Goal: Transaction & Acquisition: Purchase product/service

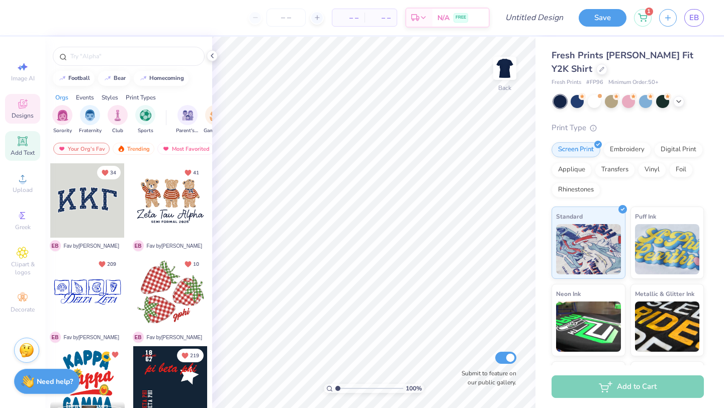
click at [27, 156] on span "Add Text" at bounding box center [23, 153] width 24 height 8
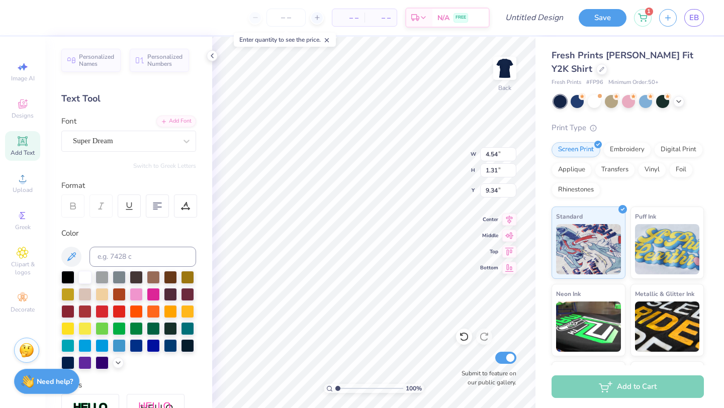
type textarea "TEXT"
paste textarea "Alpha Phi"
type textarea "Alpha Phi"
click at [109, 140] on div "Super Dream" at bounding box center [125, 141] width 106 height 16
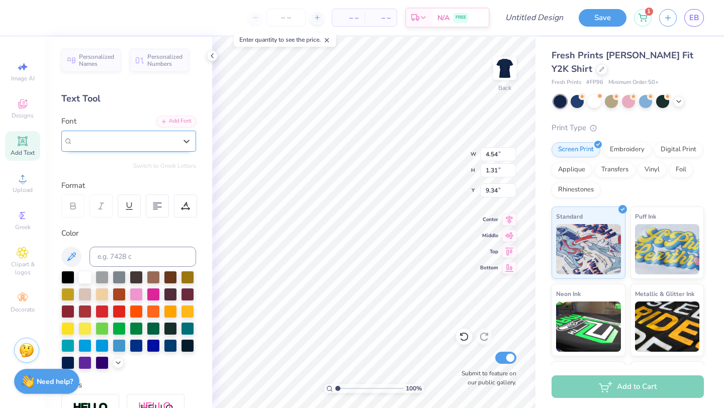
click at [110, 143] on span "Super Dream" at bounding box center [93, 141] width 40 height 12
click at [106, 227] on div at bounding box center [128, 220] width 127 height 17
type input "pin"
click at [96, 144] on div "ChopinScript" at bounding box center [125, 141] width 106 height 16
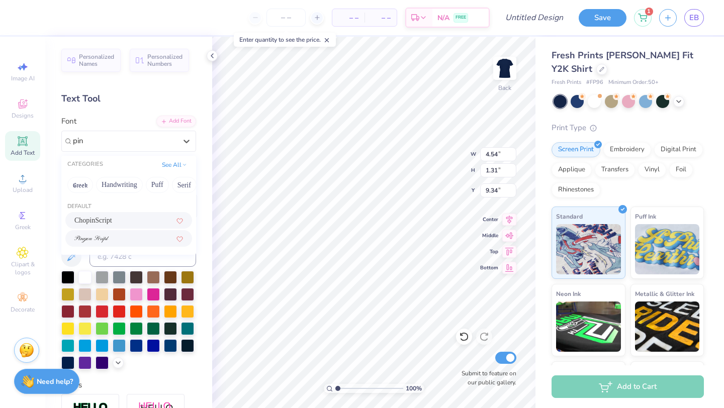
click at [117, 238] on div at bounding box center [128, 238] width 109 height 11
type input "pin"
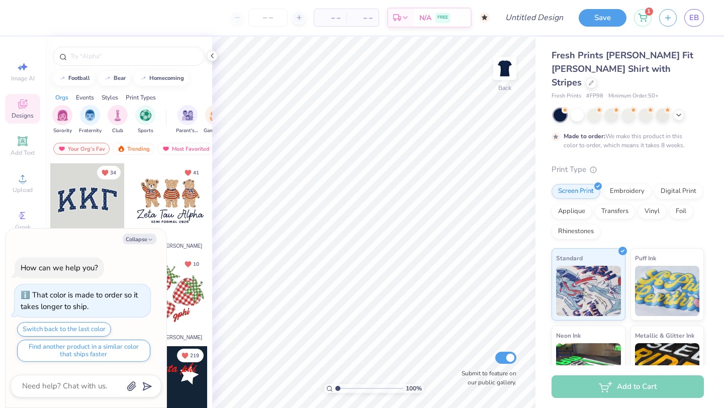
click at [30, 141] on div "Add Text" at bounding box center [22, 146] width 35 height 30
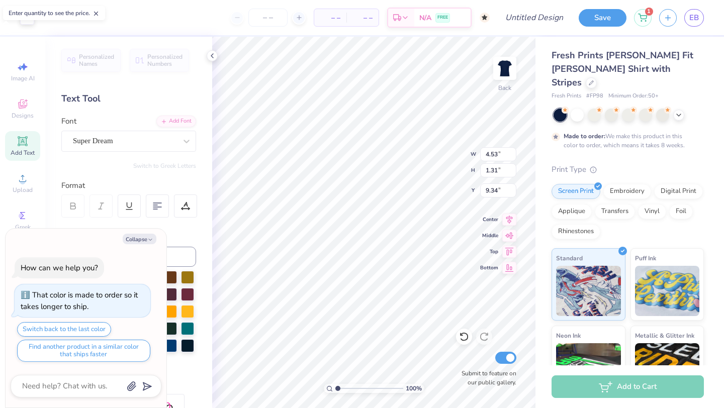
type textarea "x"
type textarea "TEXT"
type textarea "x"
type textarea "A"
type textarea "x"
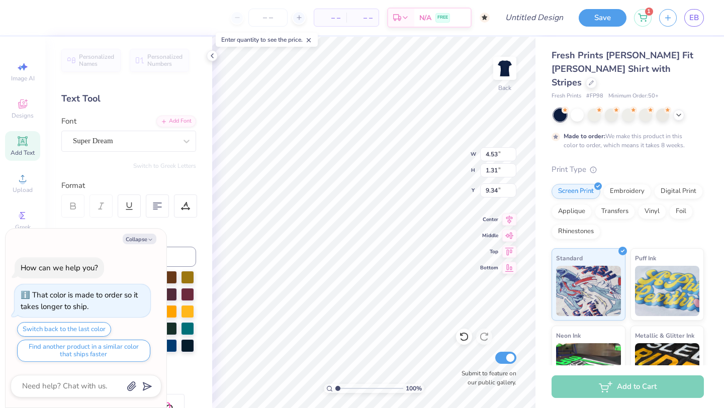
type textarea "Al"
type textarea "x"
type textarea "Alp"
type textarea "x"
type textarea "Alpha"
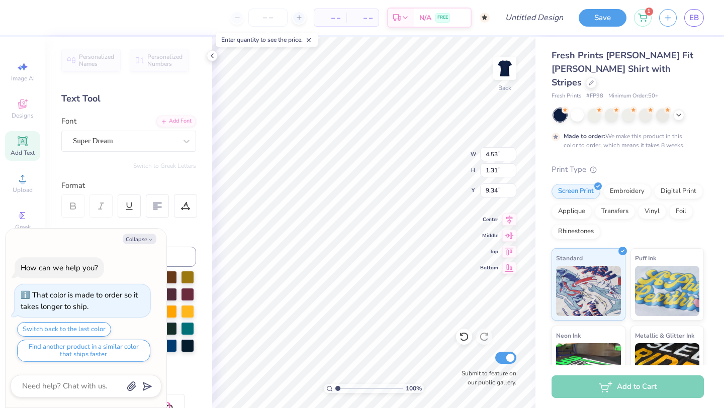
type textarea "x"
type textarea "Alpha"
type textarea "x"
type textarea "Alpha P"
type textarea "x"
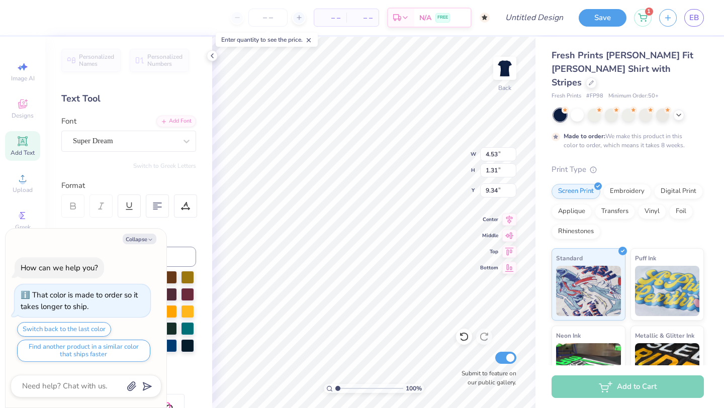
type textarea "Alpha Phi"
type textarea "x"
type textarea "Alpha Phi"
click at [96, 141] on div "Super Dream" at bounding box center [125, 141] width 106 height 16
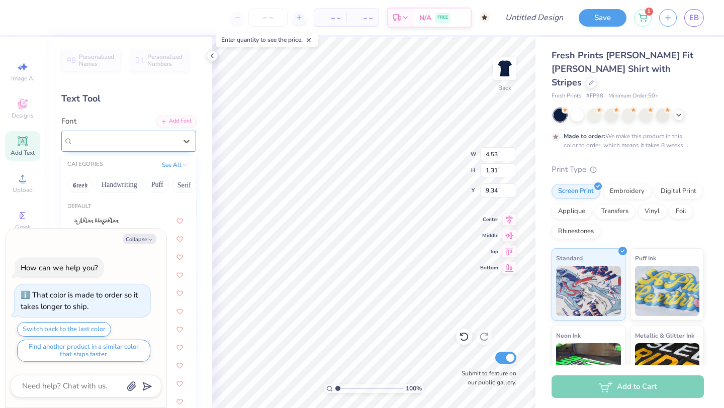
type textarea "x"
click at [94, 218] on img at bounding box center [91, 221] width 35 height 7
type input "piny"
type textarea "x"
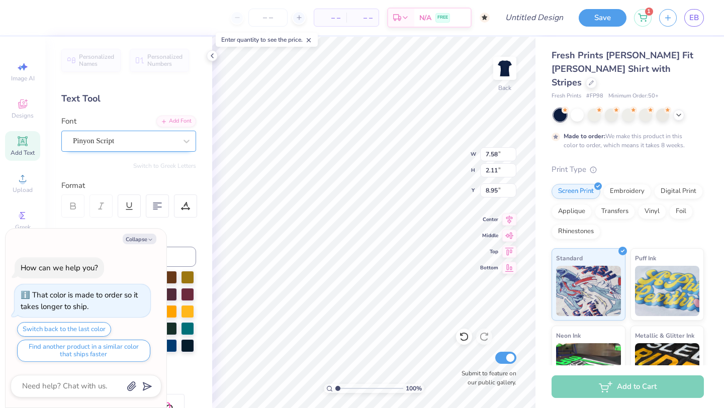
type textarea "x"
type input "2.18"
type input "7.57"
type input "6.22"
type textarea "x"
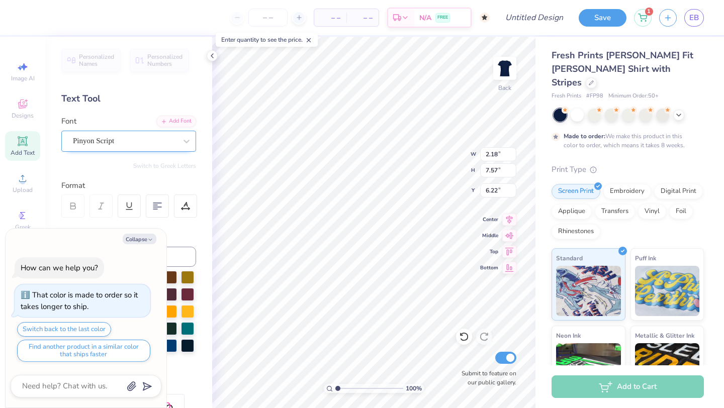
type input "7.85"
click at [592, 108] on div at bounding box center [593, 114] width 13 height 13
click at [609, 108] on div at bounding box center [610, 114] width 13 height 13
click at [679, 110] on icon at bounding box center [678, 114] width 8 height 8
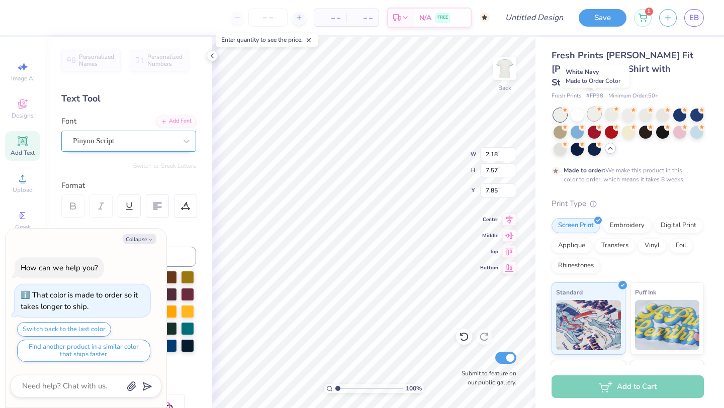
click at [587, 108] on div at bounding box center [593, 114] width 13 height 13
click at [567, 257] on div "Rhinestones" at bounding box center [575, 264] width 49 height 15
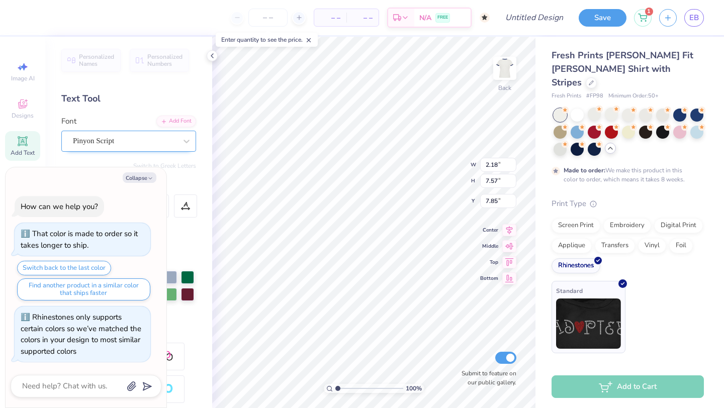
click at [578, 326] on img at bounding box center [588, 323] width 65 height 50
click at [29, 19] on div at bounding box center [27, 17] width 14 height 14
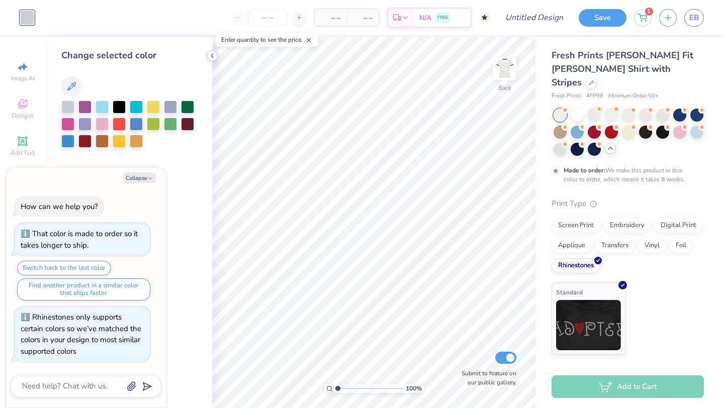
click at [211, 57] on icon at bounding box center [212, 56] width 8 height 8
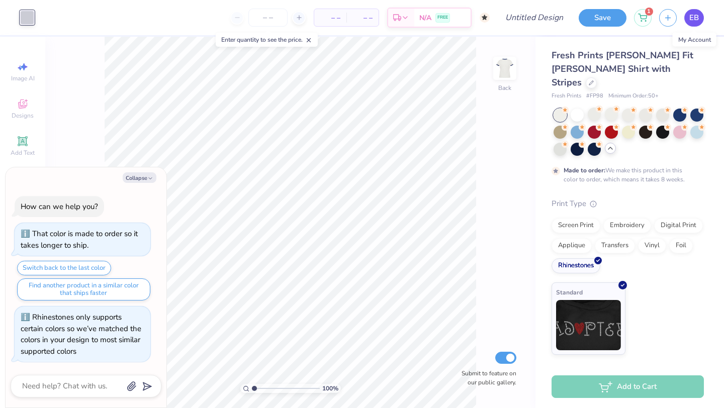
click at [700, 16] on link "EB" at bounding box center [694, 18] width 20 height 18
type textarea "x"
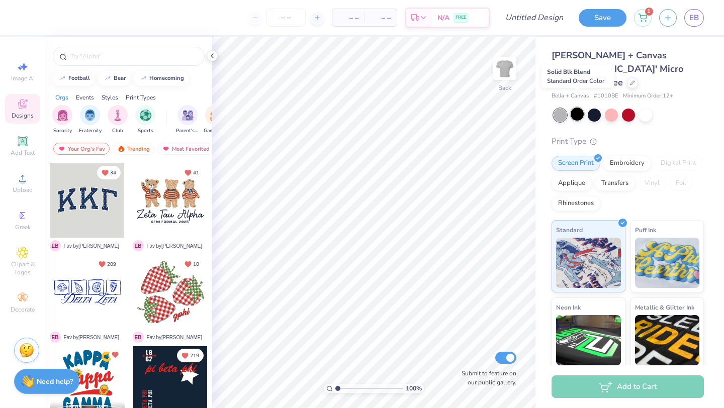
click at [579, 108] on div at bounding box center [576, 114] width 13 height 13
click at [586, 194] on div "Rhinestones" at bounding box center [575, 201] width 49 height 15
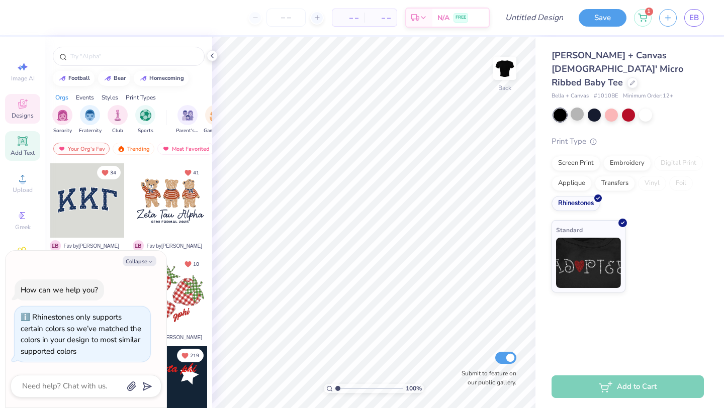
click at [22, 147] on icon at bounding box center [23, 141] width 12 height 12
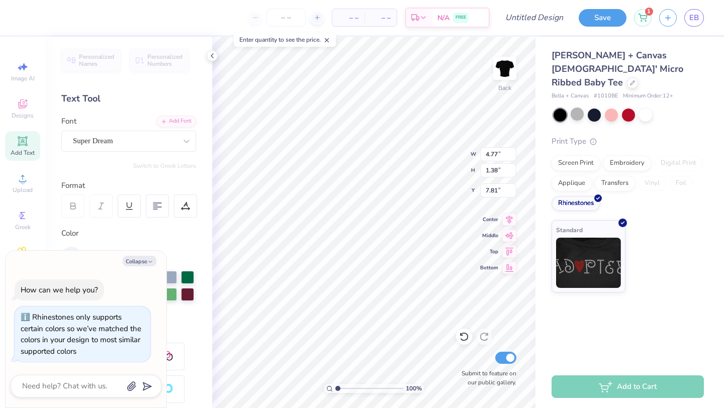
type textarea "x"
type textarea "TEXT"
type textarea "x"
type textarea "I"
click at [131, 148] on div "Super Dream" at bounding box center [125, 141] width 106 height 16
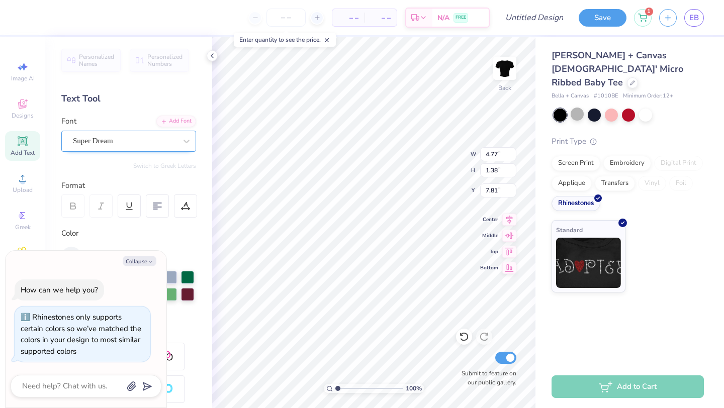
type textarea "x"
type input "americ"
type textarea "x"
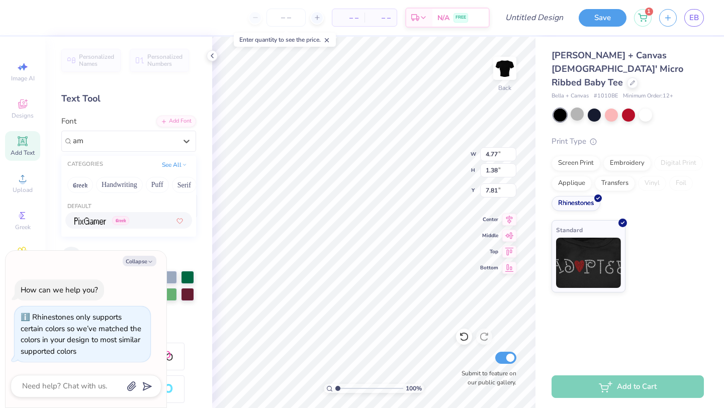
type input "a"
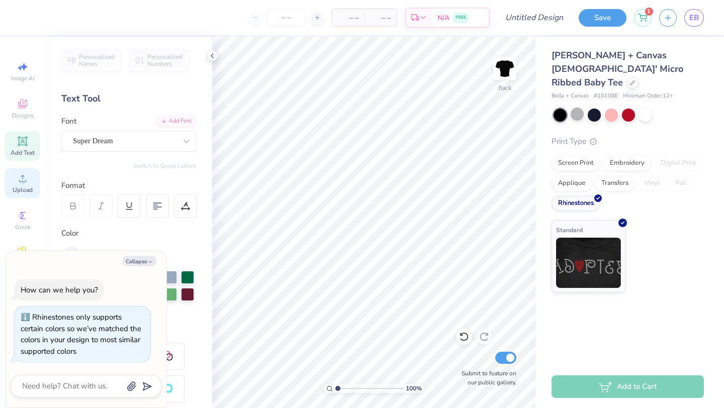
click at [26, 182] on icon at bounding box center [23, 178] width 12 height 12
click at [13, 188] on span "Upload" at bounding box center [23, 190] width 20 height 8
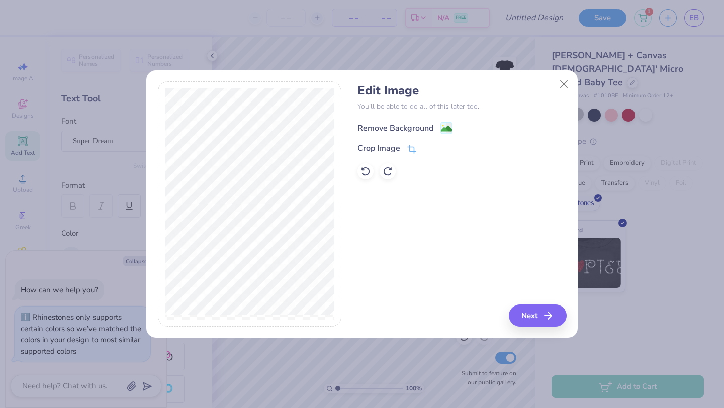
click at [404, 127] on div "Remove Background" at bounding box center [395, 128] width 76 height 12
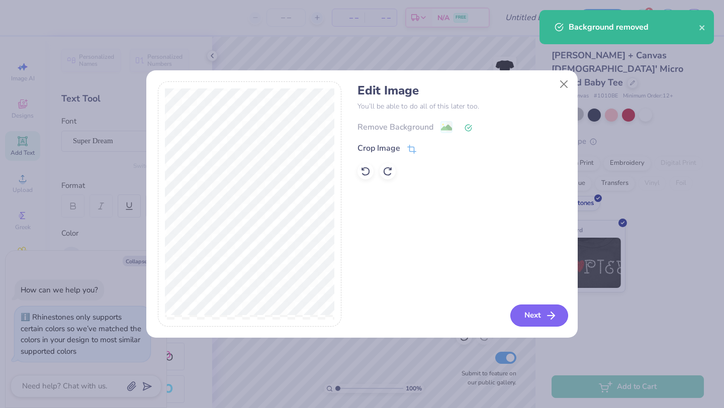
click at [529, 320] on button "Next" at bounding box center [539, 316] width 58 height 22
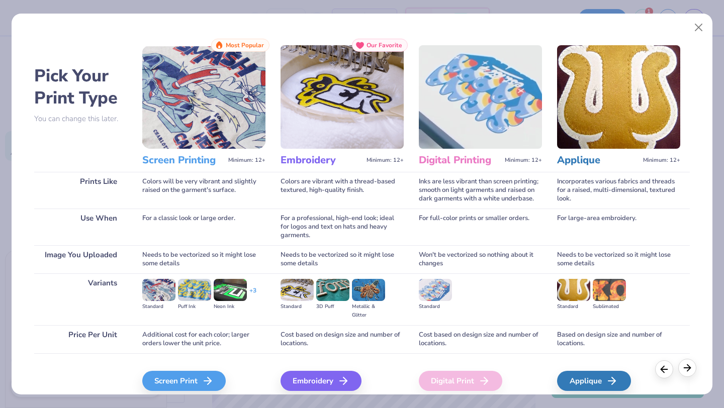
click at [685, 372] on icon at bounding box center [686, 367] width 11 height 11
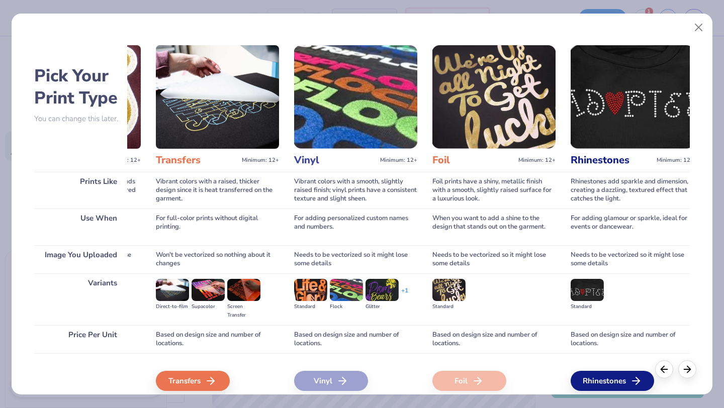
scroll to position [0, 558]
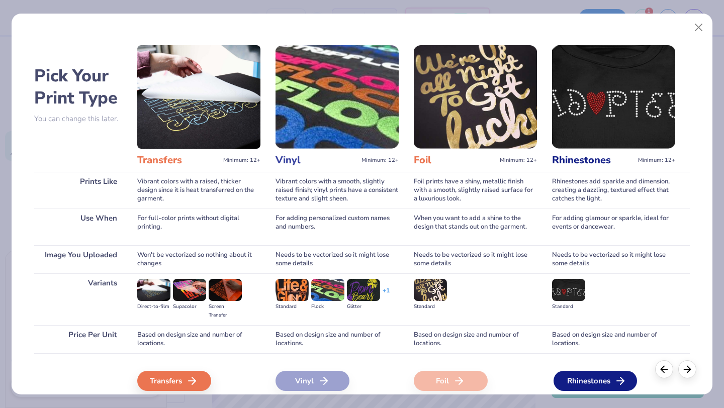
click at [590, 381] on div "Rhinestones" at bounding box center [594, 381] width 83 height 20
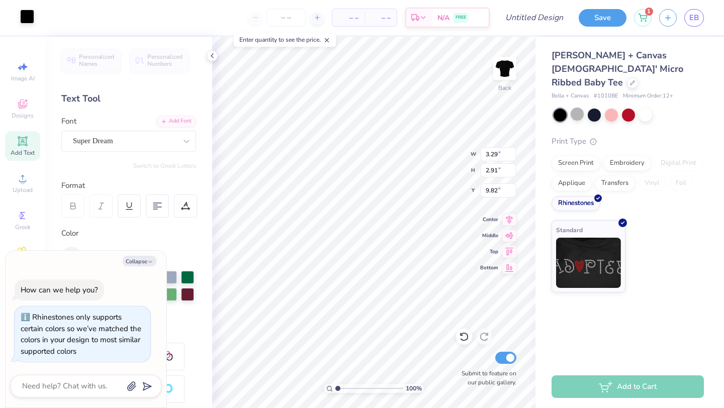
click at [26, 19] on div at bounding box center [27, 17] width 14 height 14
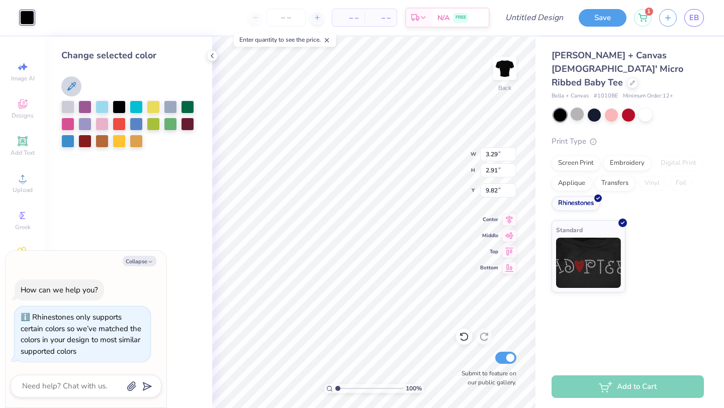
click at [72, 86] on icon at bounding box center [71, 86] width 9 height 9
click at [68, 106] on div at bounding box center [67, 105] width 13 height 13
click at [64, 85] on button at bounding box center [71, 86] width 20 height 20
type textarea "x"
type input "2.54"
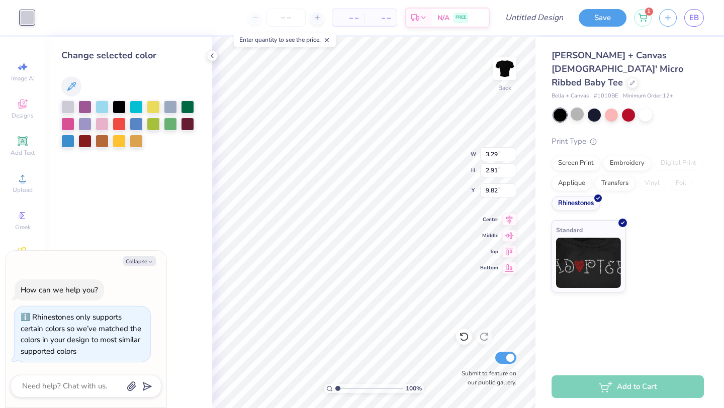
type input "2.92"
type input "9.81"
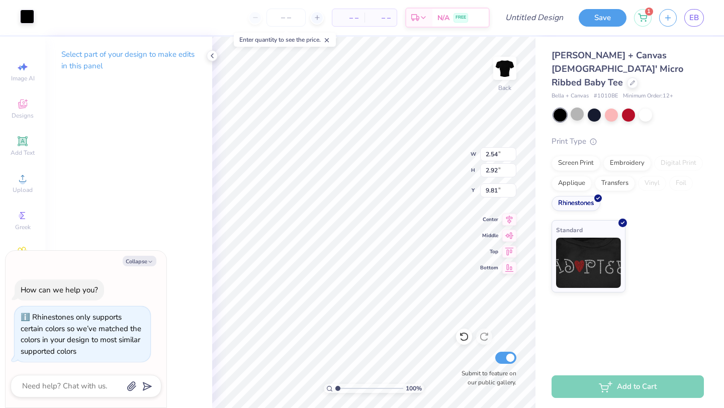
click at [30, 12] on div at bounding box center [27, 17] width 14 height 14
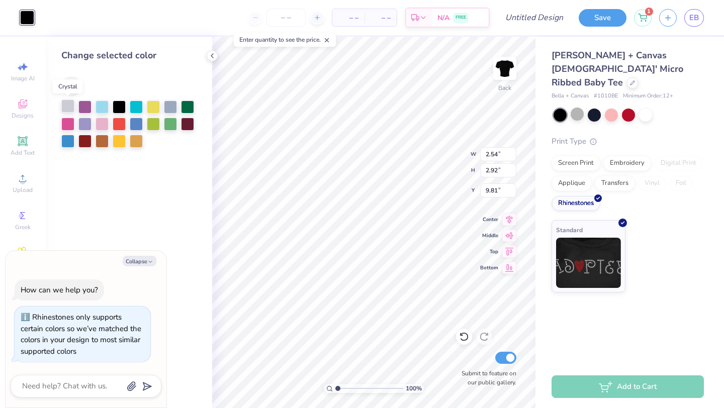
click at [68, 104] on div at bounding box center [67, 105] width 13 height 13
type textarea "x"
type input "3.14"
type input "2.93"
type input "9.80"
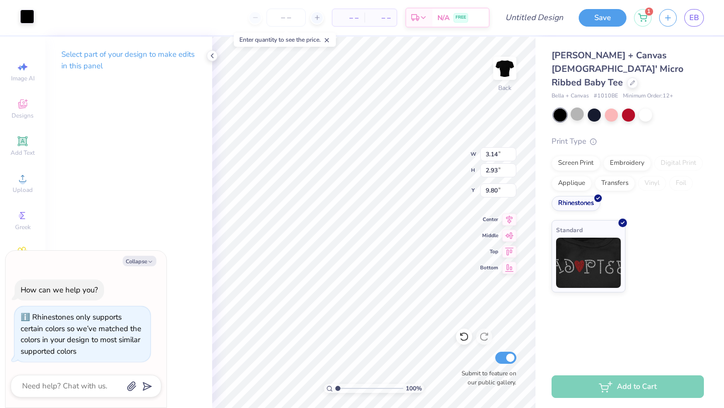
click at [22, 15] on div at bounding box center [27, 17] width 14 height 14
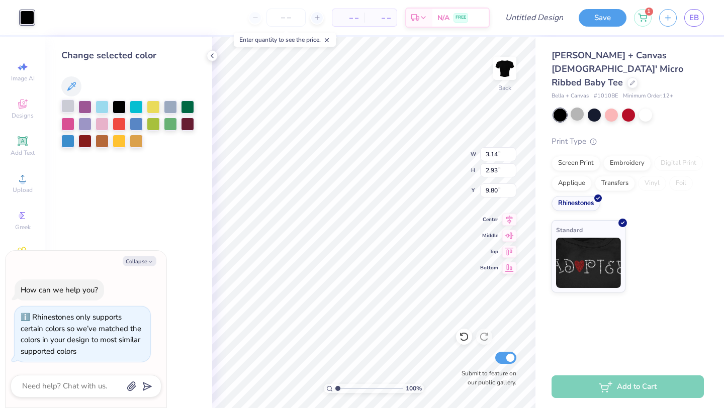
click at [65, 105] on div at bounding box center [67, 105] width 13 height 13
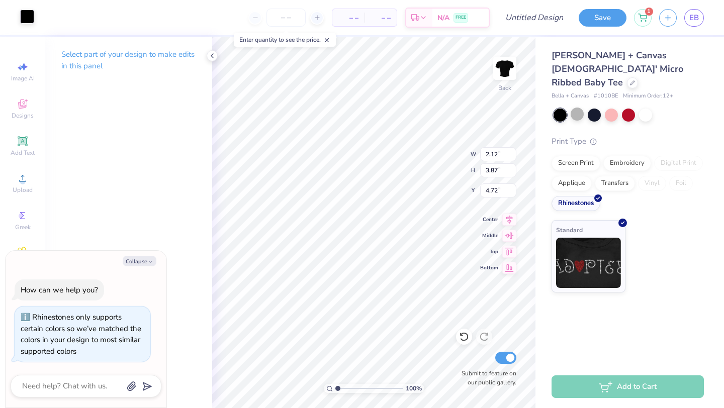
click at [25, 10] on div at bounding box center [27, 17] width 14 height 14
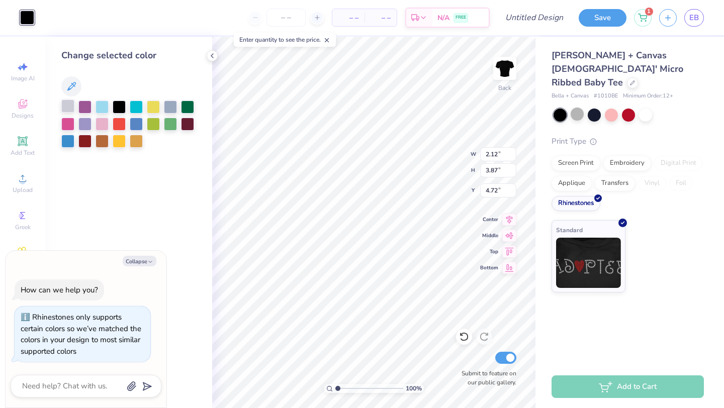
click at [68, 103] on div at bounding box center [67, 105] width 13 height 13
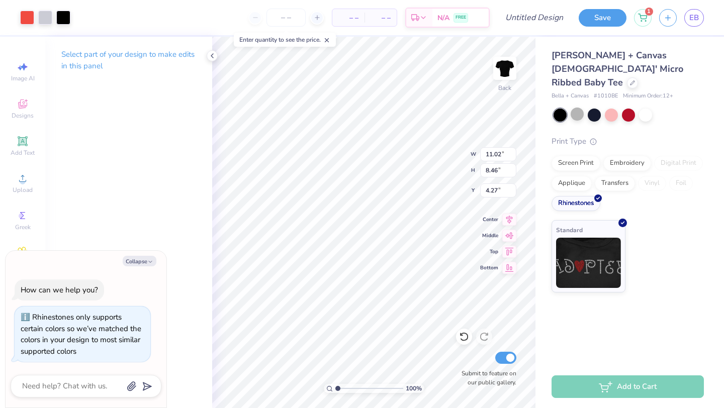
type textarea "x"
type input "9.40"
type input "7.22"
type textarea "x"
type input "2.46"
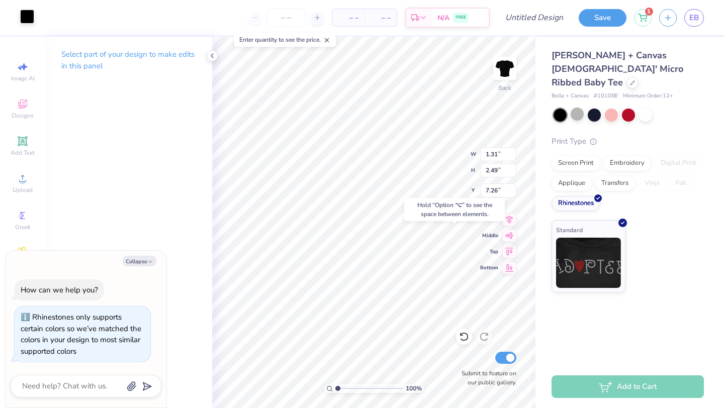
click at [26, 15] on div at bounding box center [27, 17] width 14 height 14
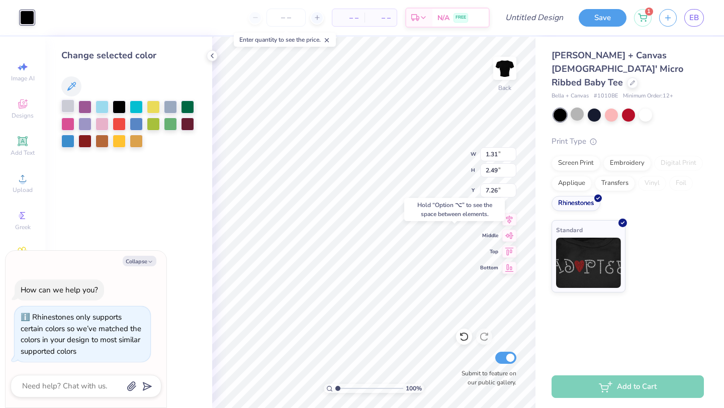
click at [67, 108] on div at bounding box center [67, 105] width 13 height 13
click at [207, 249] on div "Change selected color" at bounding box center [128, 222] width 167 height 371
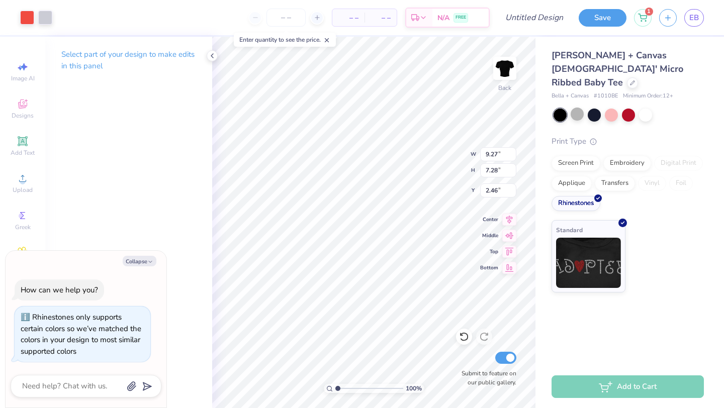
type textarea "x"
type input "8.71"
type input "6.84"
type textarea "x"
type input "1.66"
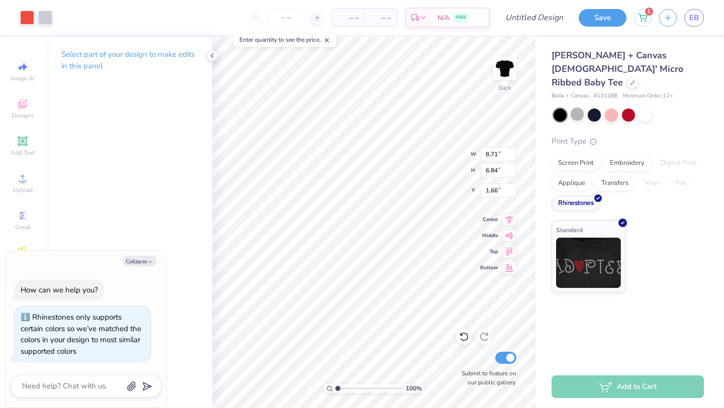
type textarea "x"
type input "3.00"
click at [486, 239] on div "Middle" at bounding box center [498, 234] width 36 height 12
type textarea "x"
type input "5.08"
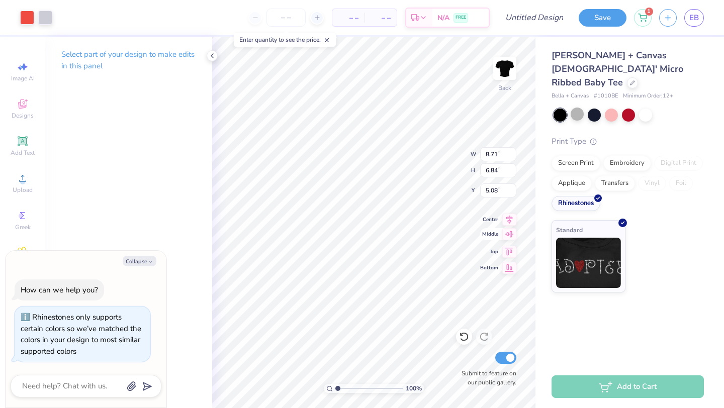
type textarea "x"
type input "3.00"
type textarea "x"
click at [605, 388] on div "Add to Cart" at bounding box center [627, 386] width 152 height 23
click at [294, 16] on input "number" at bounding box center [285, 18] width 39 height 18
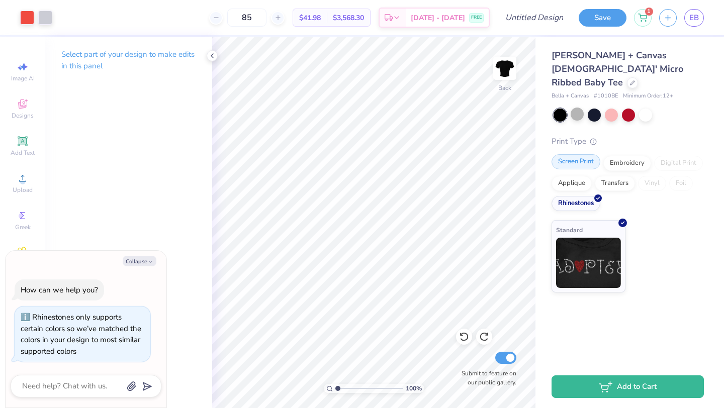
type input "85"
click at [570, 154] on div "Screen Print" at bounding box center [575, 161] width 49 height 15
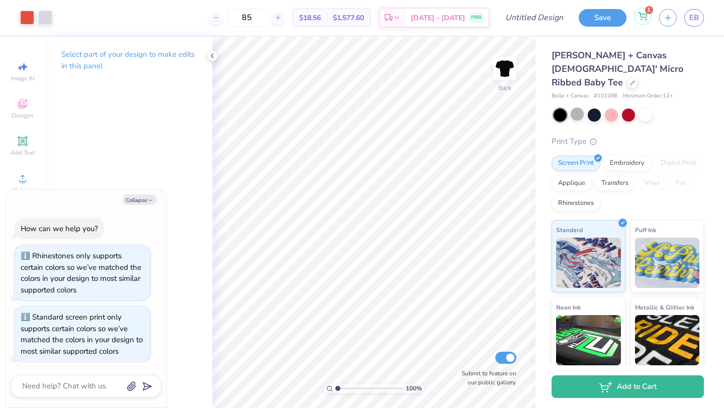
click at [645, 14] on icon at bounding box center [642, 15] width 9 height 5
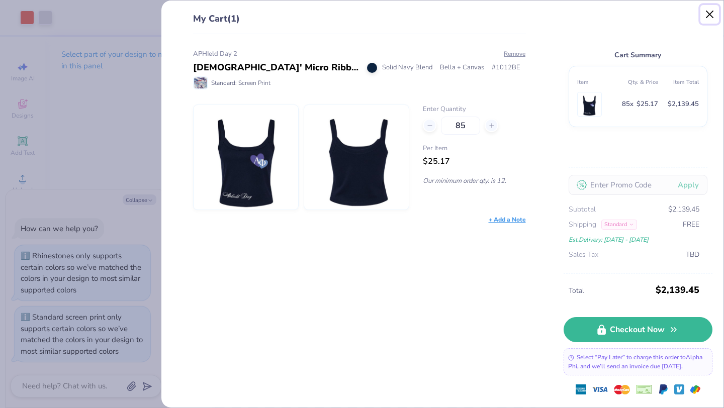
click at [711, 14] on button "Close" at bounding box center [709, 14] width 19 height 19
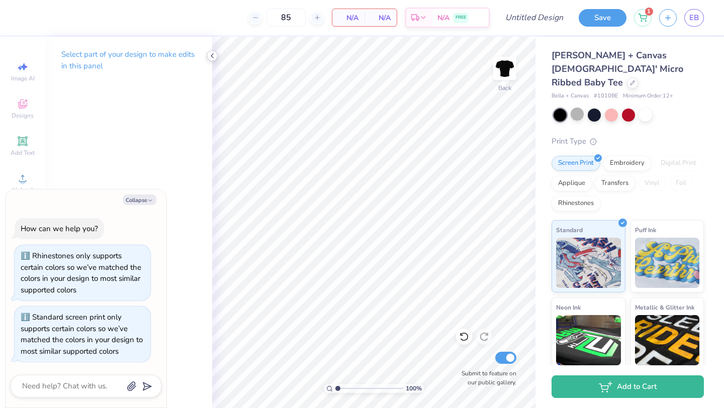
click at [213, 56] on icon at bounding box center [212, 56] width 8 height 8
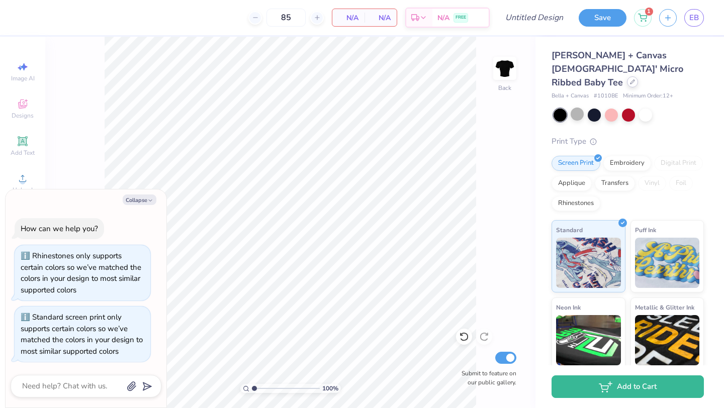
click at [627, 76] on div at bounding box center [632, 81] width 11 height 11
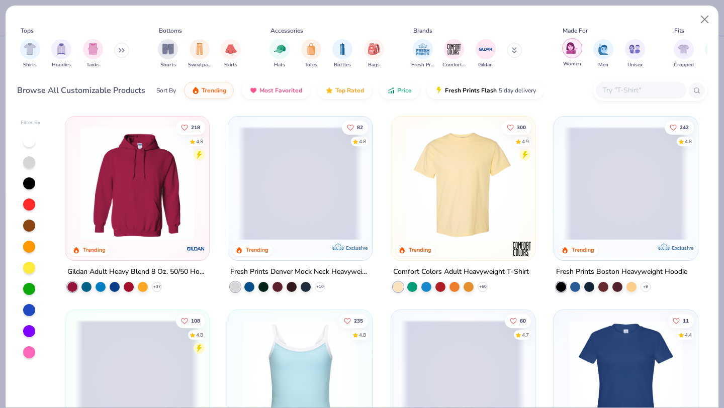
click at [567, 56] on div "filter for Women" at bounding box center [572, 48] width 20 height 20
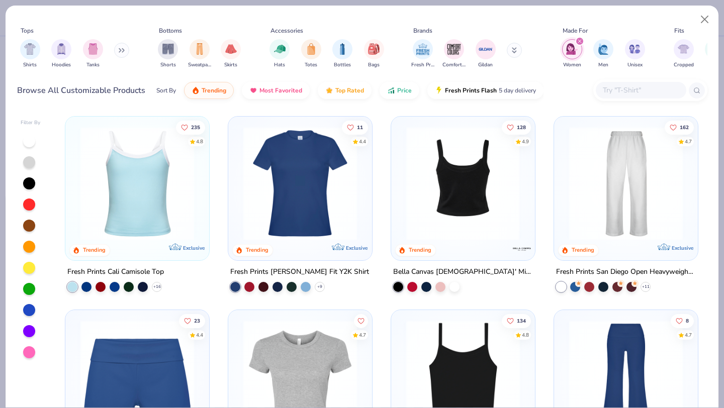
scroll to position [100, 0]
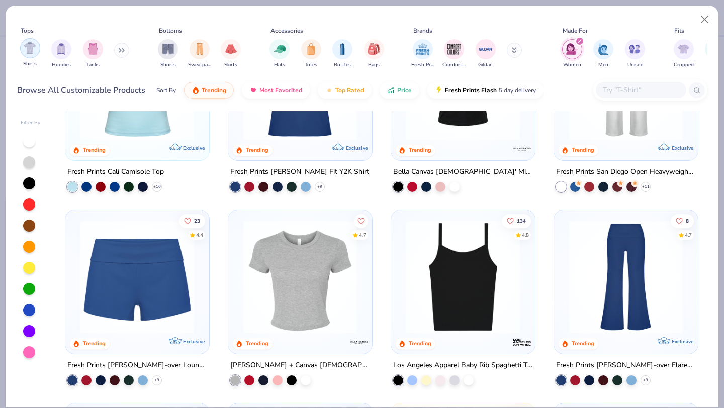
click at [29, 46] on img "filter for Shirts" at bounding box center [30, 48] width 12 height 12
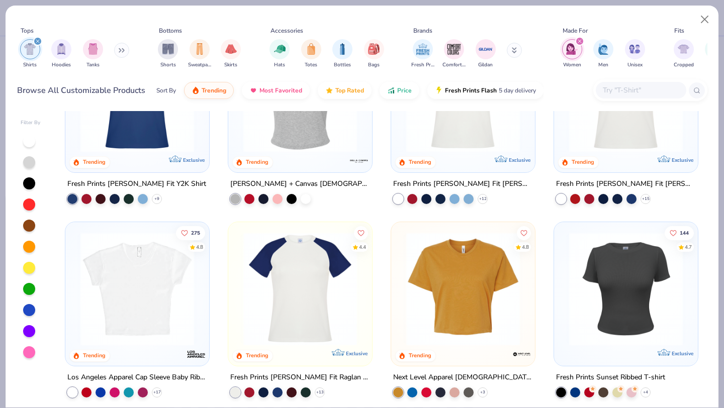
scroll to position [89, 0]
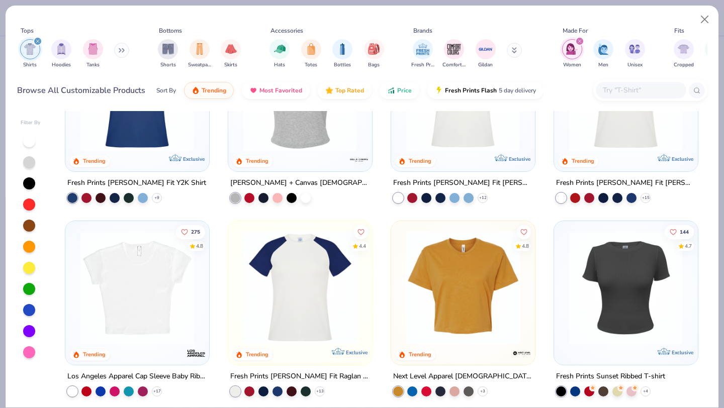
click at [622, 284] on img at bounding box center [625, 288] width 124 height 114
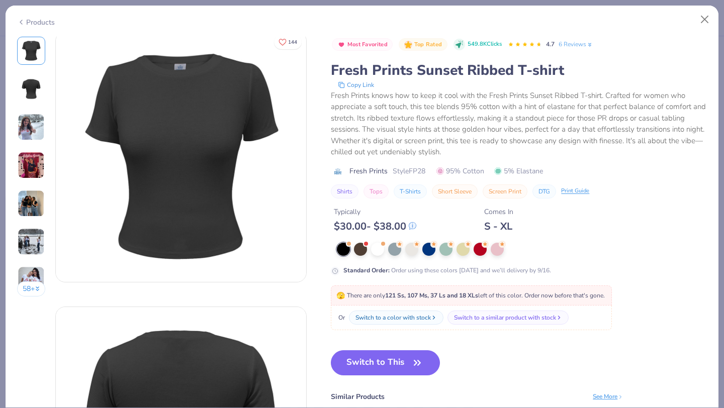
scroll to position [3, 0]
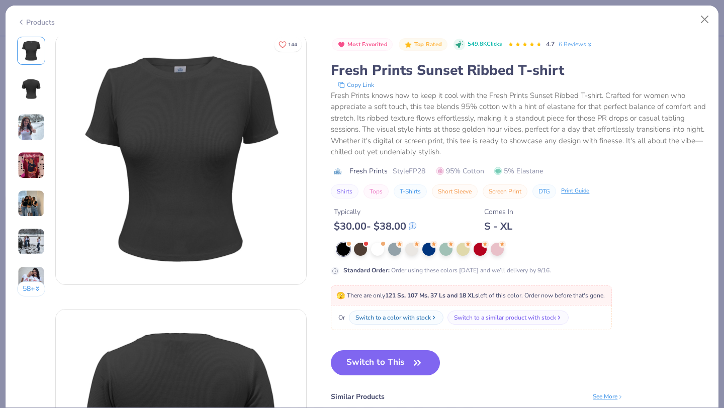
click at [31, 137] on img at bounding box center [31, 127] width 27 height 27
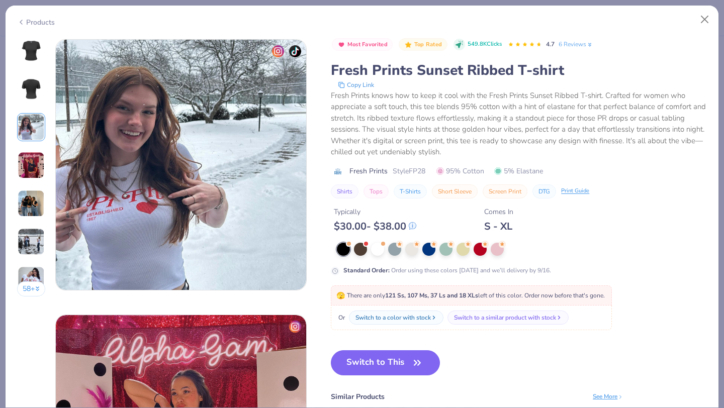
scroll to position [551, 0]
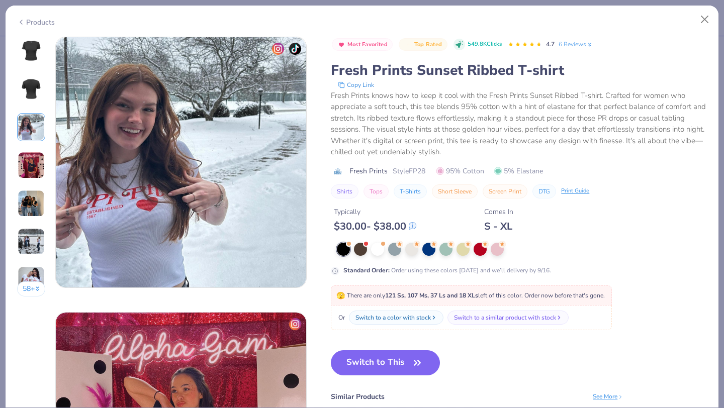
click at [28, 170] on img at bounding box center [31, 165] width 27 height 27
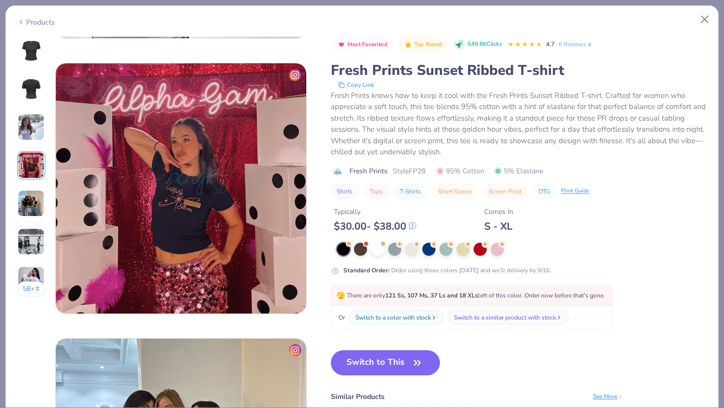
scroll to position [826, 0]
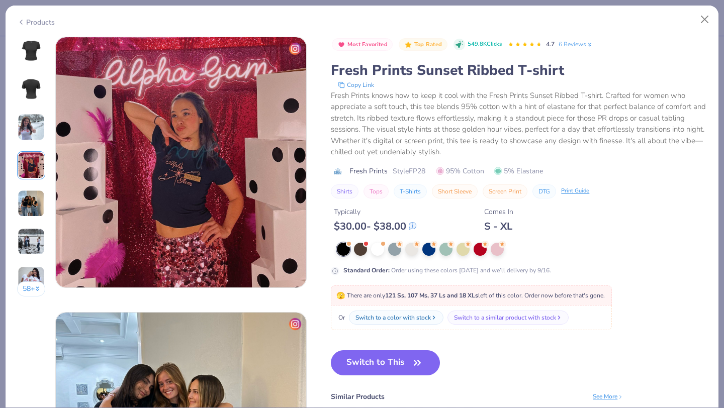
click at [31, 190] on img at bounding box center [31, 203] width 27 height 27
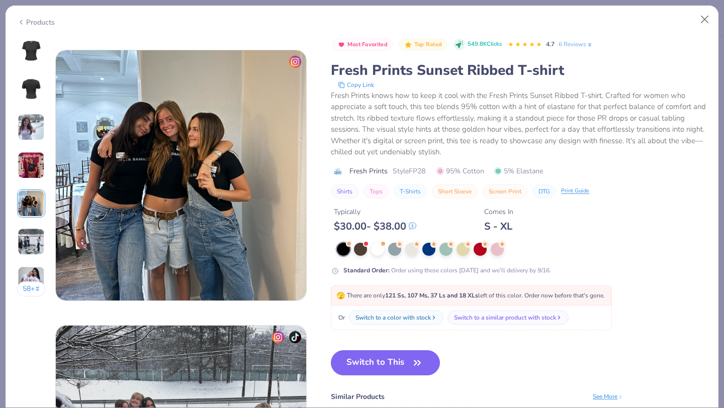
scroll to position [1101, 0]
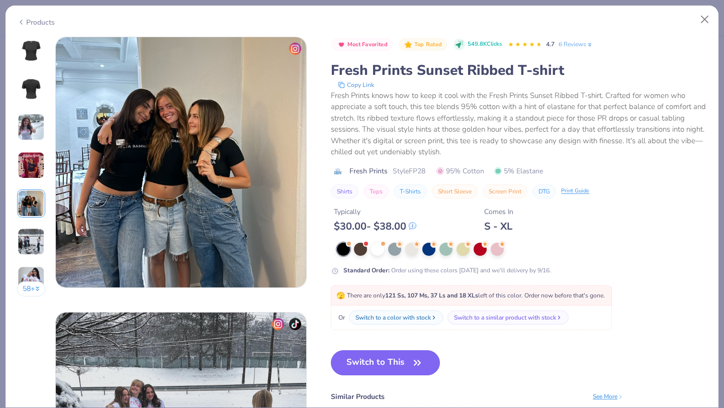
click at [39, 278] on img at bounding box center [31, 279] width 27 height 27
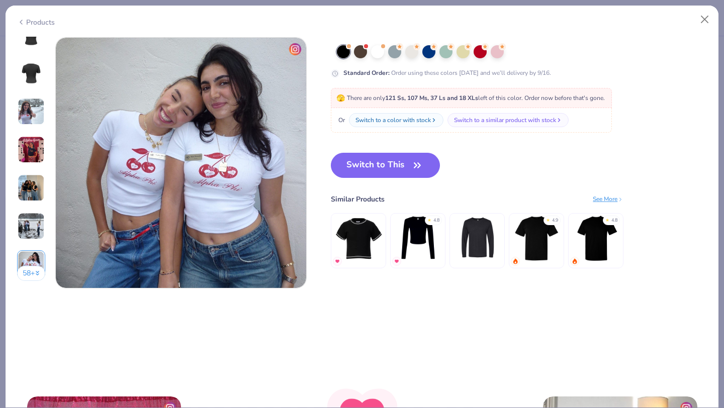
scroll to position [1652, 0]
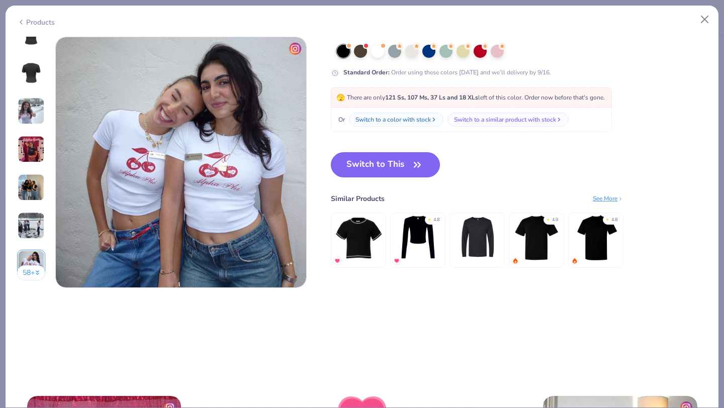
click at [394, 171] on button "Switch to This" at bounding box center [385, 164] width 109 height 25
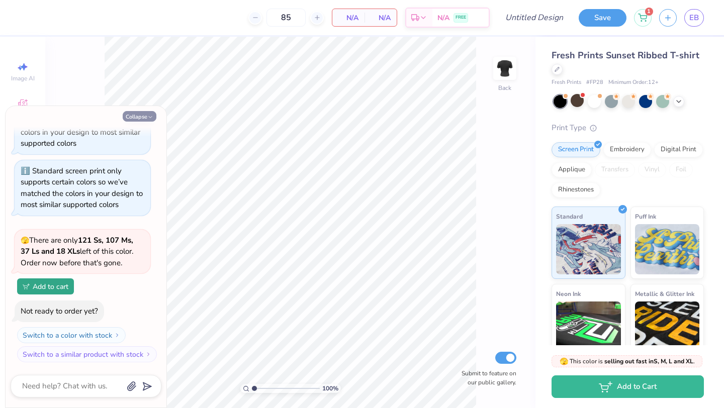
click at [143, 114] on button "Collapse" at bounding box center [140, 116] width 34 height 11
type textarea "x"
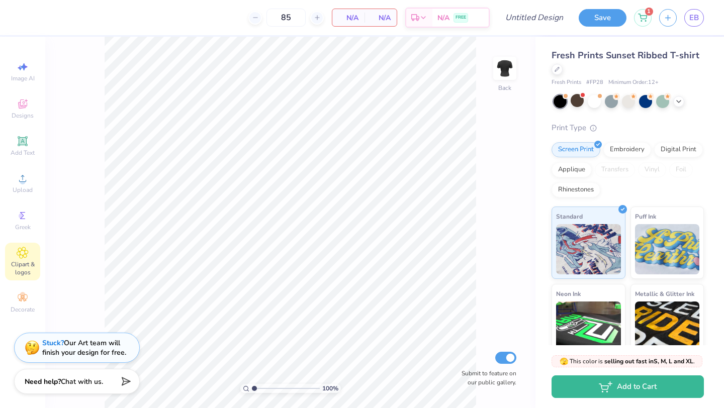
click at [25, 250] on icon at bounding box center [22, 252] width 11 height 11
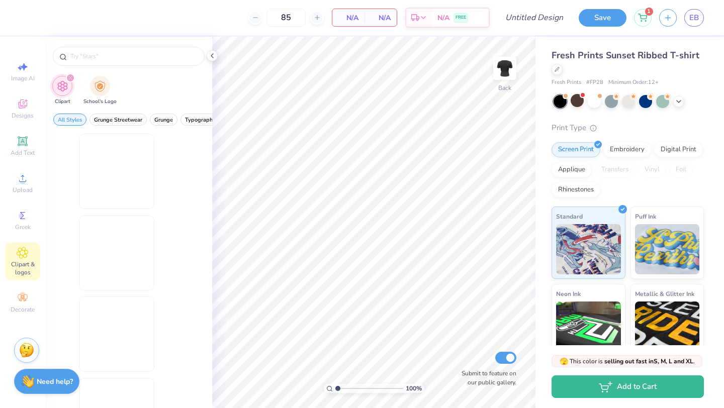
scroll to position [0, 0]
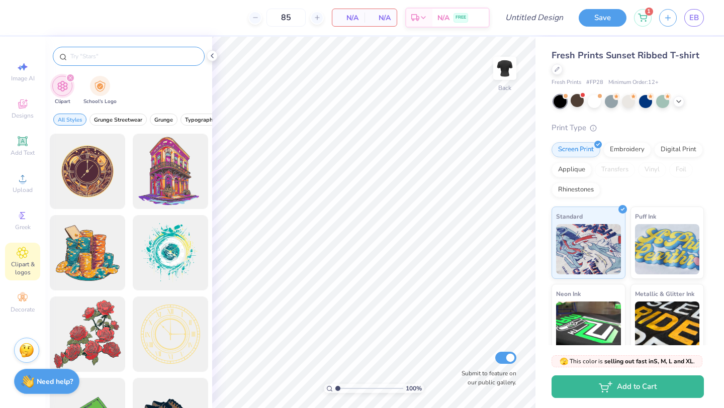
click at [110, 60] on input "text" at bounding box center [133, 56] width 129 height 10
type input "cheetah"
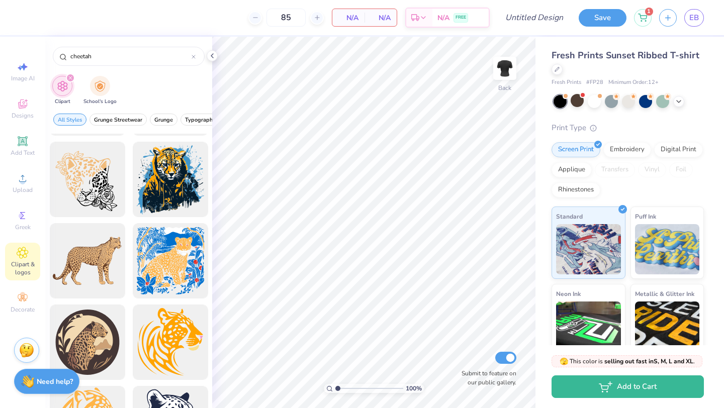
scroll to position [237, 0]
click at [110, 253] on div at bounding box center [87, 260] width 83 height 83
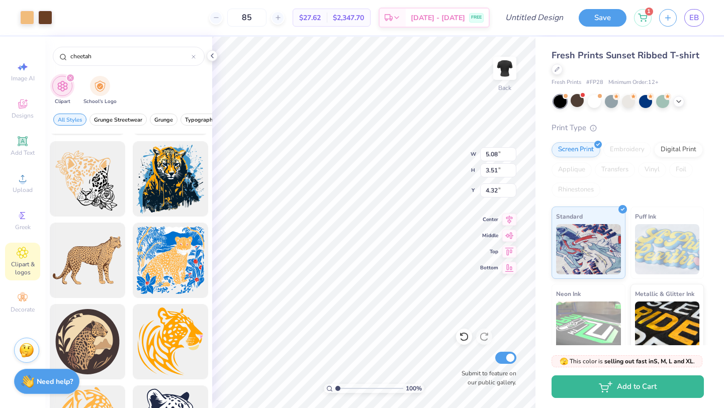
type input "5.08"
type input "3.51"
type input "4.69"
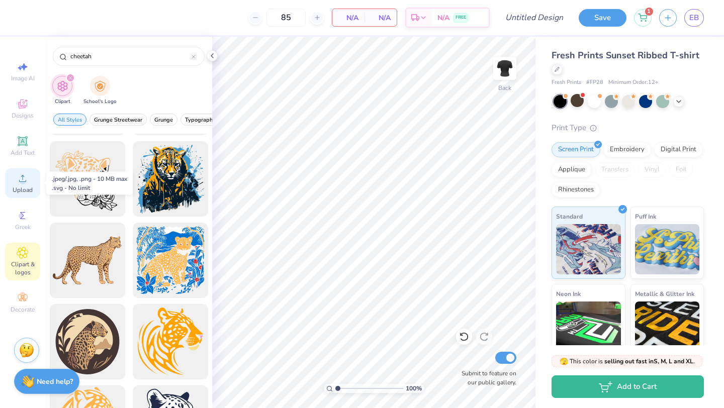
click at [22, 195] on div "Upload" at bounding box center [22, 183] width 35 height 30
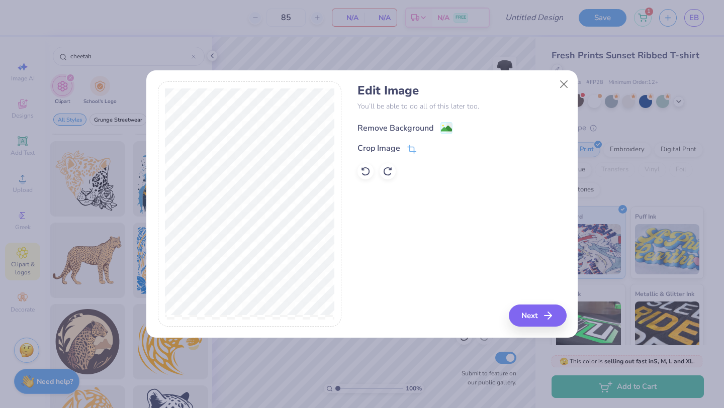
click at [392, 125] on div "Remove Background" at bounding box center [395, 128] width 76 height 12
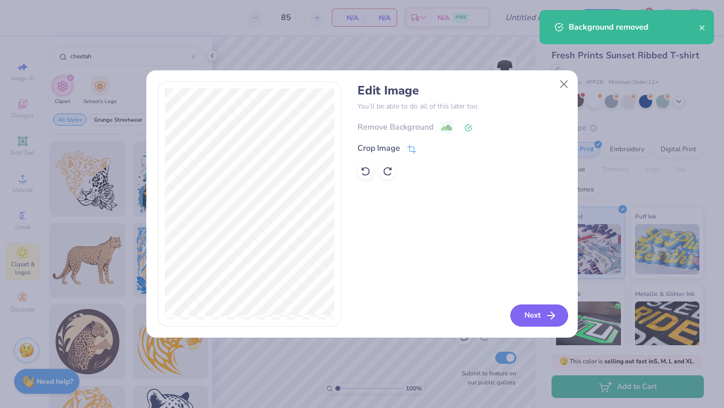
click at [528, 326] on button "Next" at bounding box center [539, 316] width 58 height 22
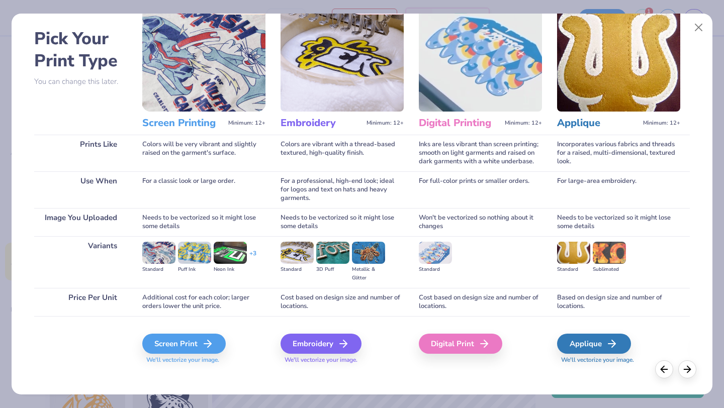
scroll to position [34, 0]
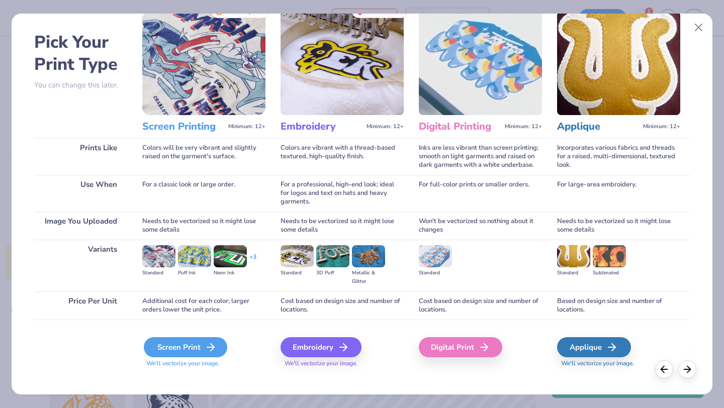
click at [214, 346] on icon at bounding box center [211, 347] width 12 height 12
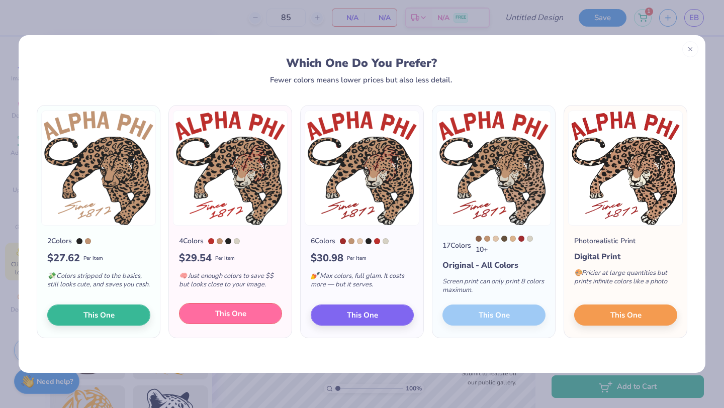
click at [262, 318] on button "This One" at bounding box center [230, 313] width 103 height 21
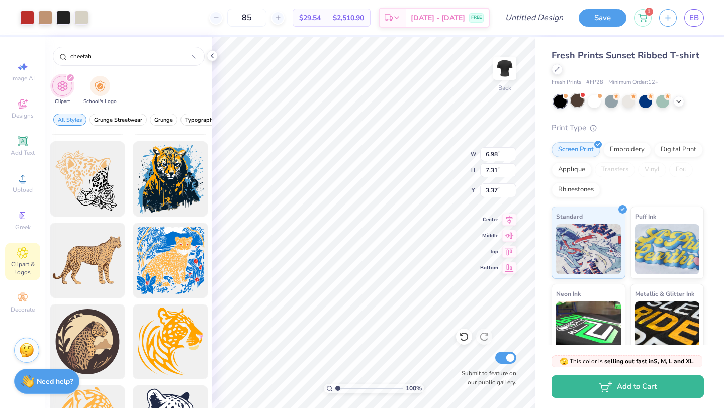
type input "3.37"
click at [678, 98] on icon at bounding box center [678, 100] width 8 height 8
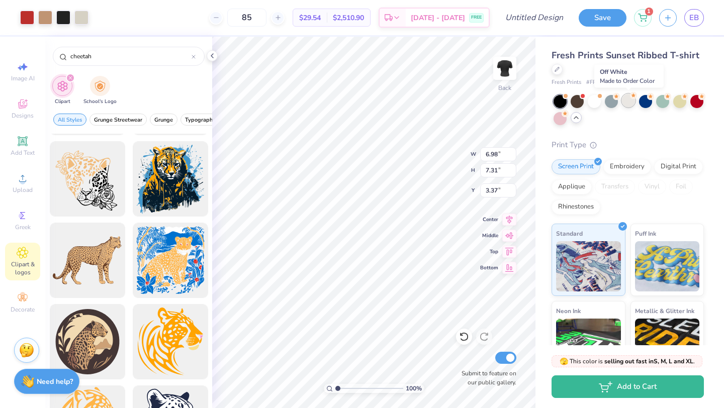
click at [625, 102] on div at bounding box center [628, 100] width 13 height 13
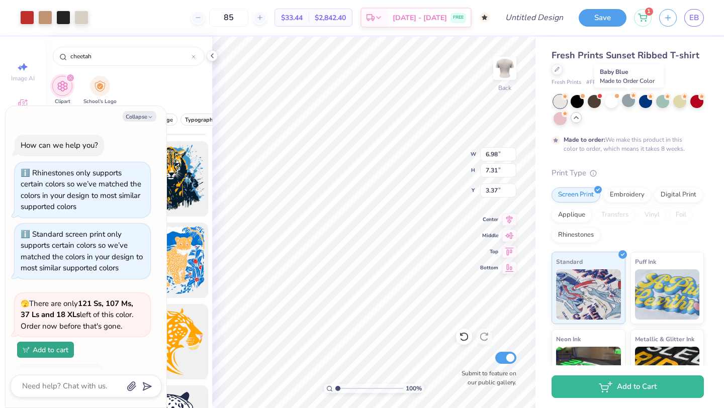
scroll to position [158, 0]
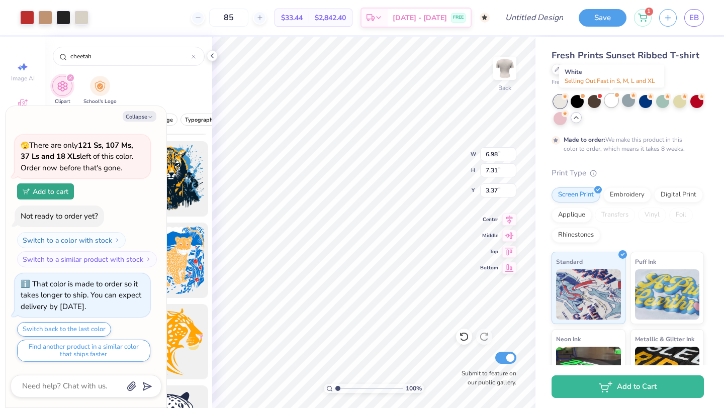
click at [611, 102] on div at bounding box center [610, 100] width 13 height 13
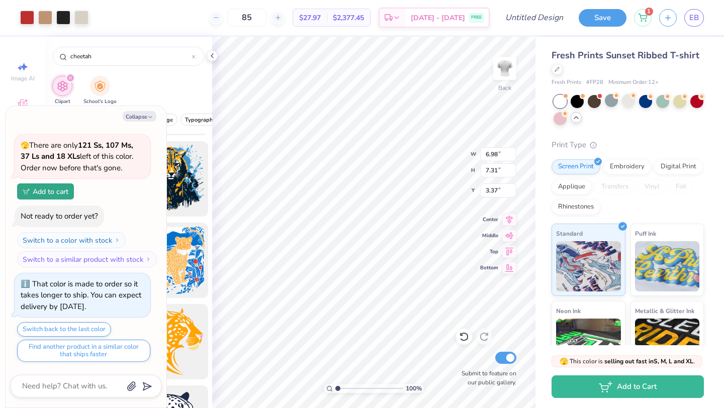
scroll to position [366, 0]
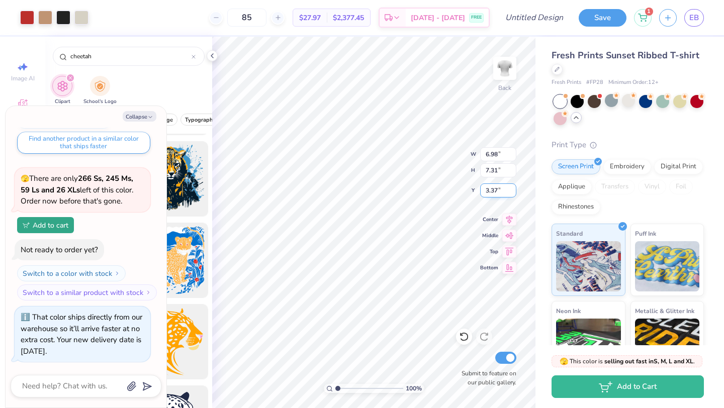
type textarea "x"
type input "2.83"
type textarea "x"
type input "3.30"
click at [575, 104] on div at bounding box center [576, 100] width 13 height 13
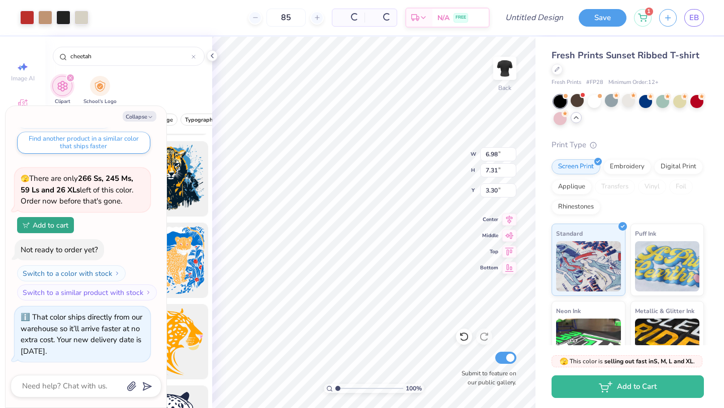
scroll to position [513, 0]
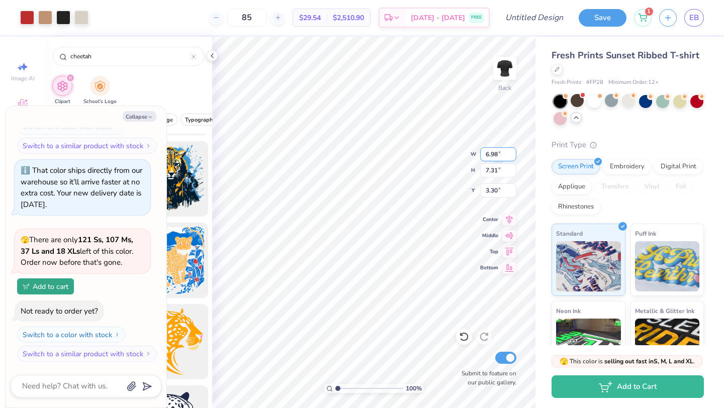
type textarea "x"
type input "6.59"
type input "6.90"
click at [700, 102] on div at bounding box center [696, 100] width 13 height 13
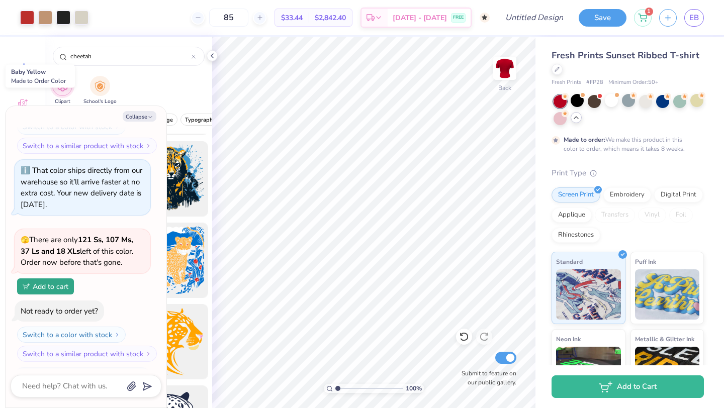
scroll to position [608, 0]
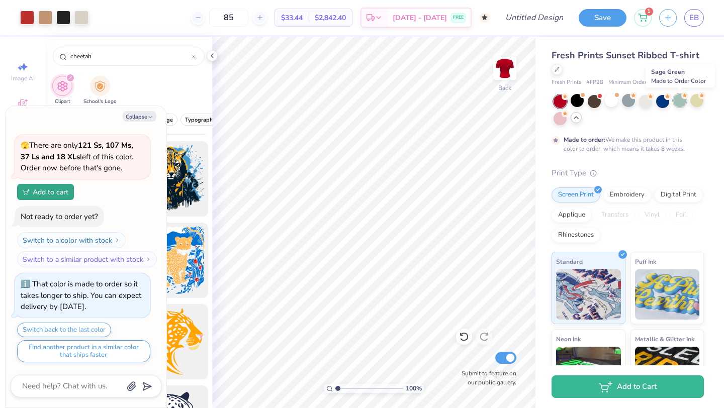
click at [679, 103] on div at bounding box center [679, 100] width 13 height 13
click at [664, 99] on div at bounding box center [662, 100] width 13 height 13
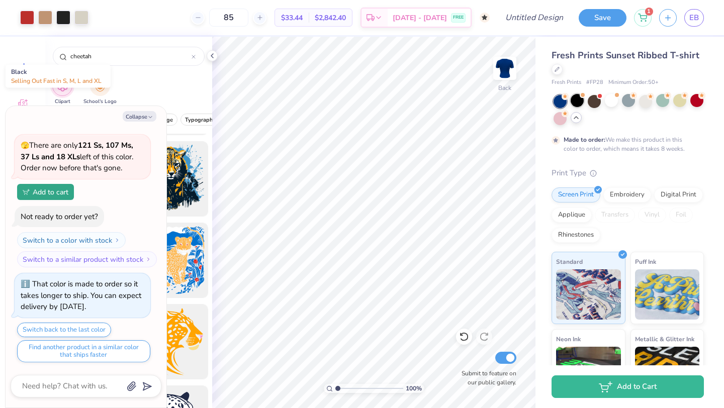
click at [581, 97] on span at bounding box center [582, 95] width 6 height 6
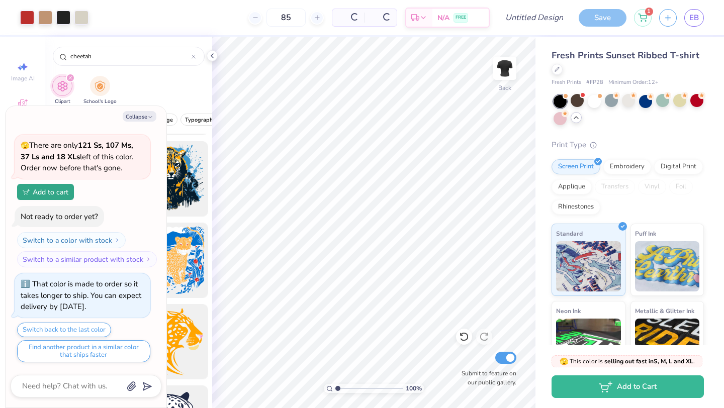
type textarea "x"
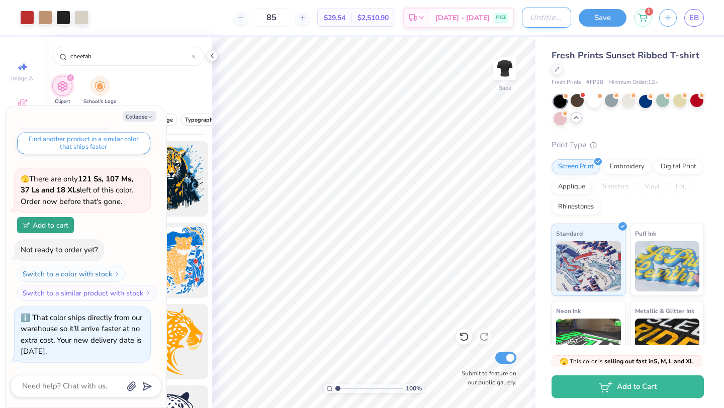
click at [552, 13] on input "Design Title" at bounding box center [546, 18] width 49 height 20
type input "C"
type textarea "x"
type input "Ch"
type textarea "x"
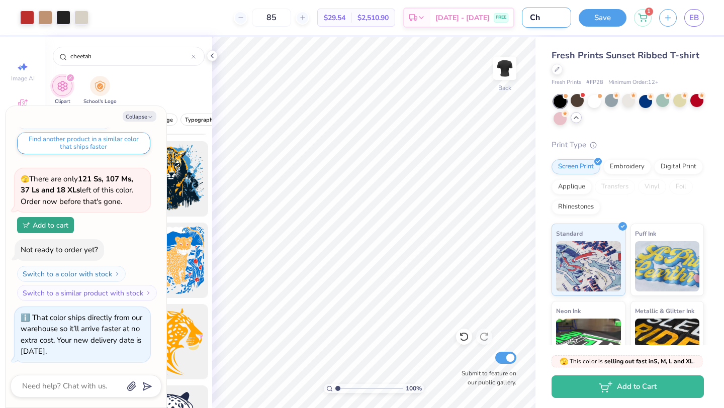
type input "Che"
type textarea "x"
type input "Chee"
type textarea "x"
type input "Cheet"
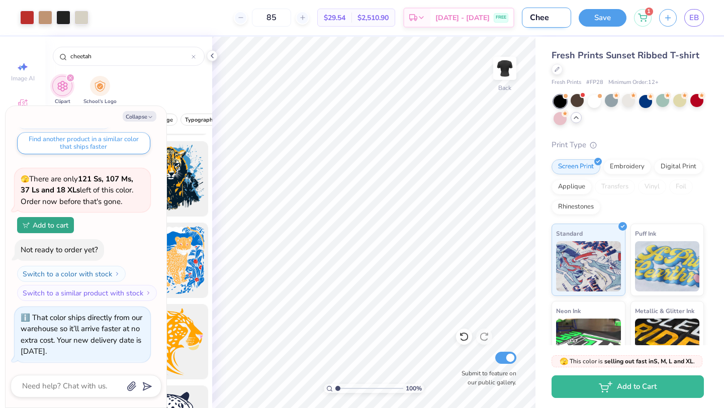
type textarea "x"
type input "Cheetah"
type textarea "x"
type input "Cheetah"
click at [599, 20] on button "Save" at bounding box center [602, 17] width 48 height 18
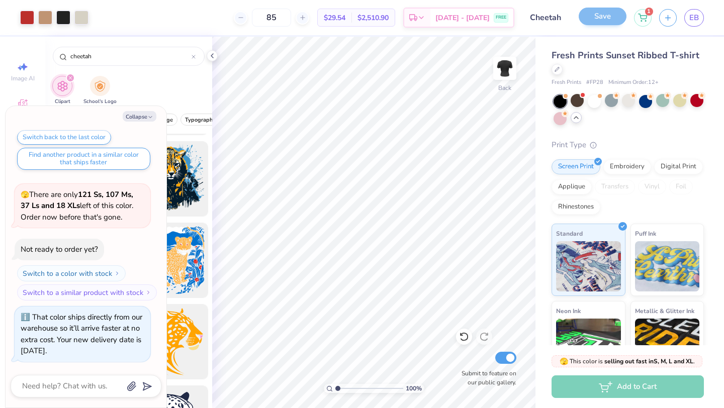
scroll to position [751, 0]
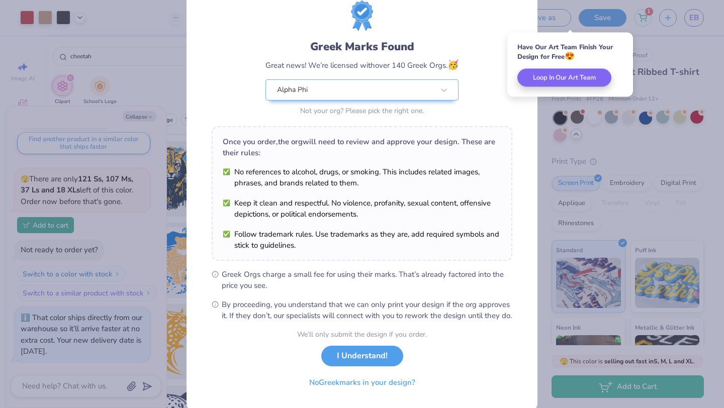
scroll to position [34, 0]
click at [387, 360] on button "I Understand!" at bounding box center [362, 352] width 82 height 21
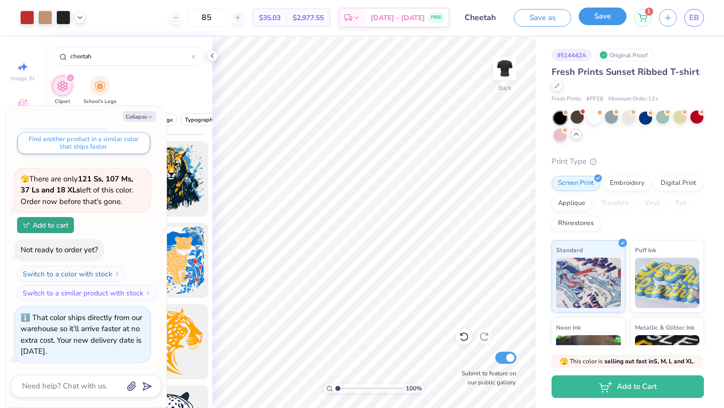
click at [594, 22] on button "Save" at bounding box center [602, 17] width 48 height 18
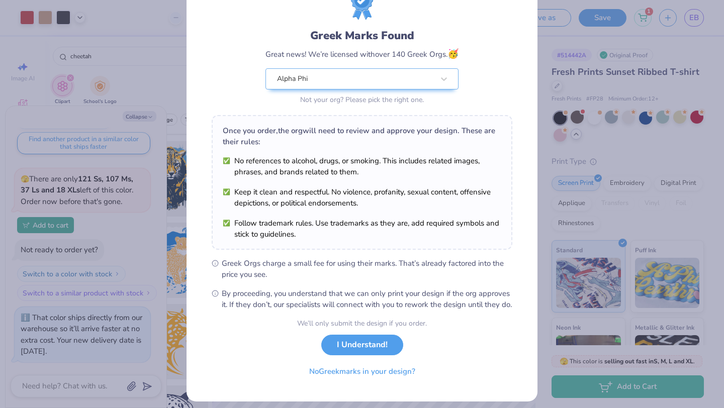
scroll to position [62, 0]
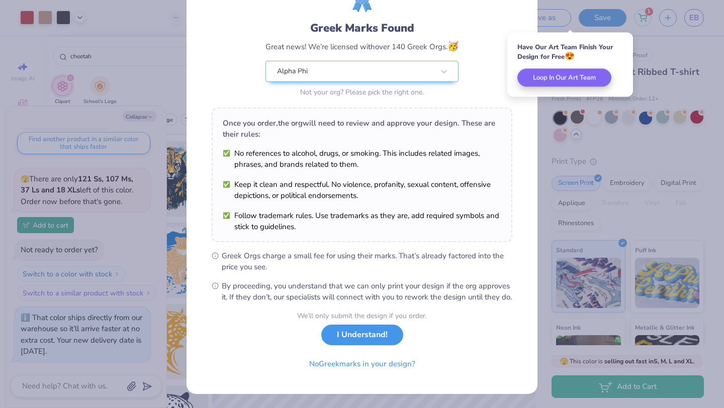
click at [338, 340] on button "I Understand!" at bounding box center [362, 335] width 82 height 21
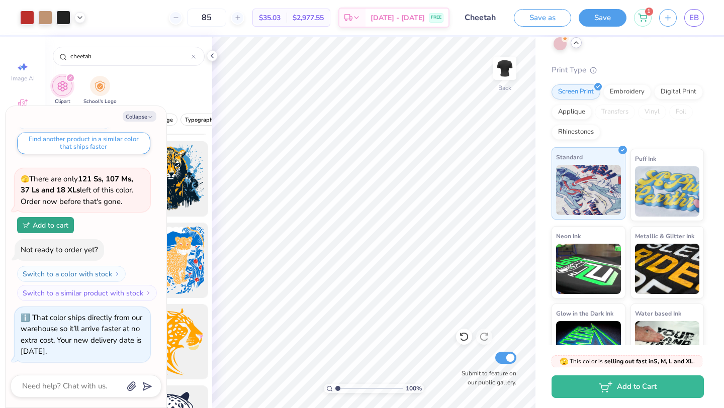
scroll to position [122, 0]
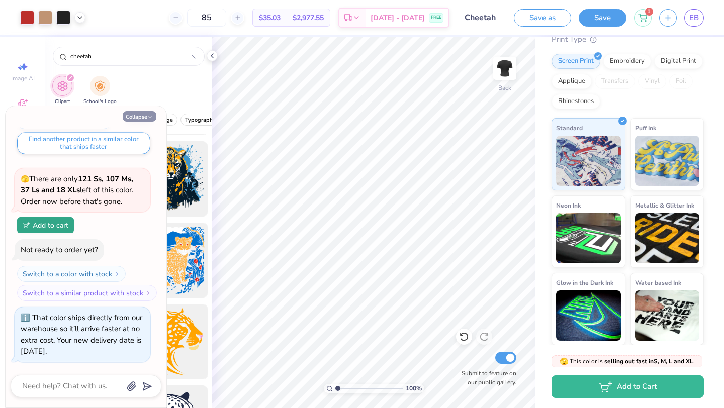
click at [146, 116] on button "Collapse" at bounding box center [140, 116] width 34 height 11
type textarea "x"
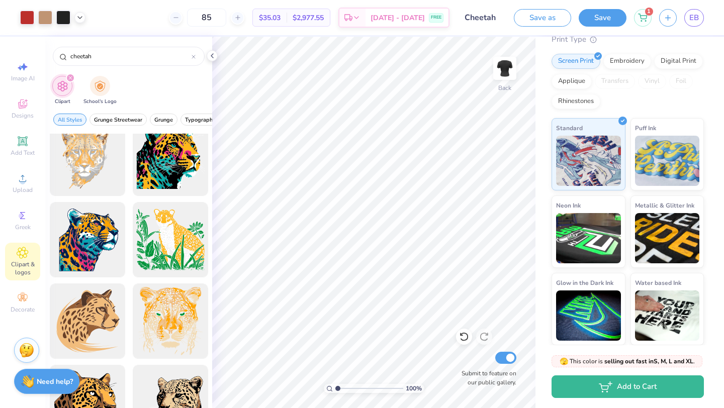
scroll to position [585, 0]
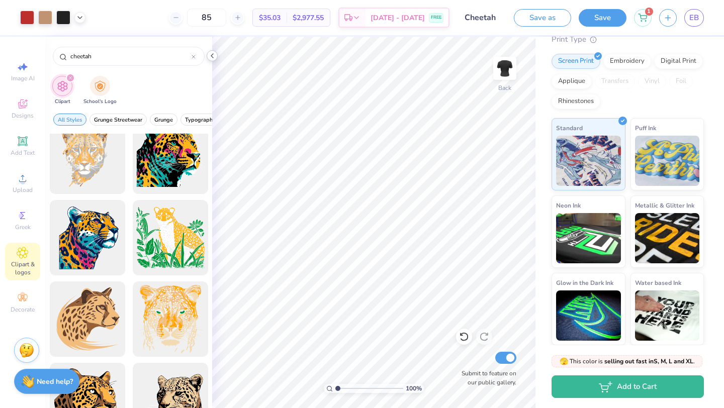
click at [212, 57] on polyline at bounding box center [212, 56] width 2 height 4
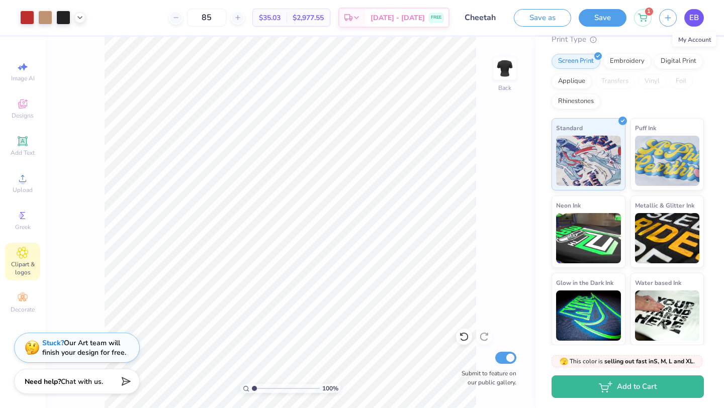
click at [699, 19] on link "EB" at bounding box center [694, 18] width 20 height 18
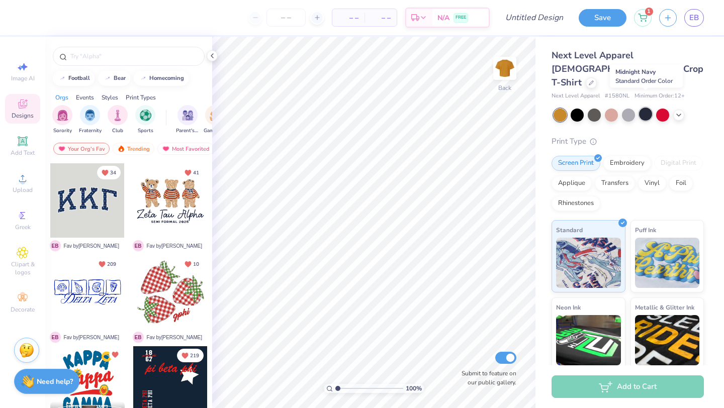
click at [651, 108] on div at bounding box center [645, 114] width 13 height 13
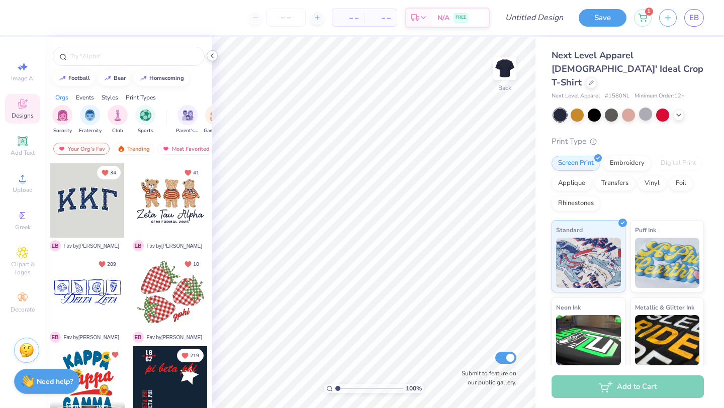
click at [208, 56] on icon at bounding box center [212, 56] width 8 height 8
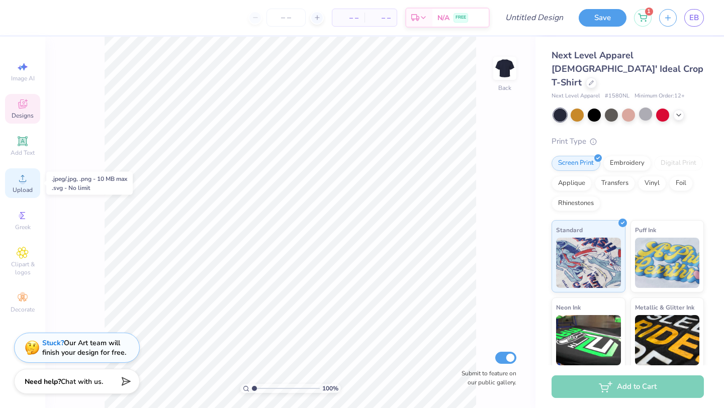
click at [25, 192] on span "Upload" at bounding box center [23, 190] width 20 height 8
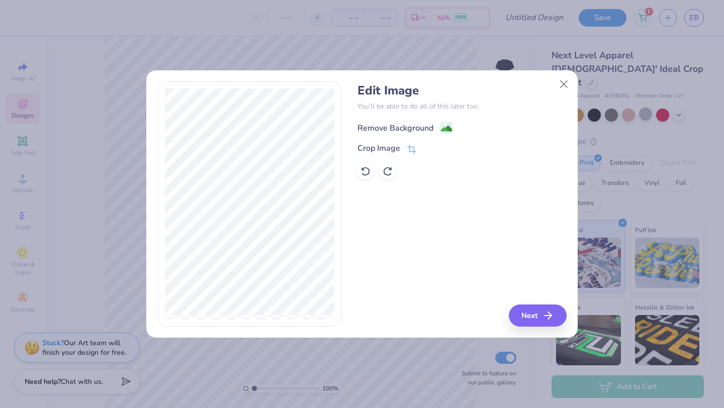
click at [402, 129] on div "Remove Background" at bounding box center [395, 128] width 76 height 12
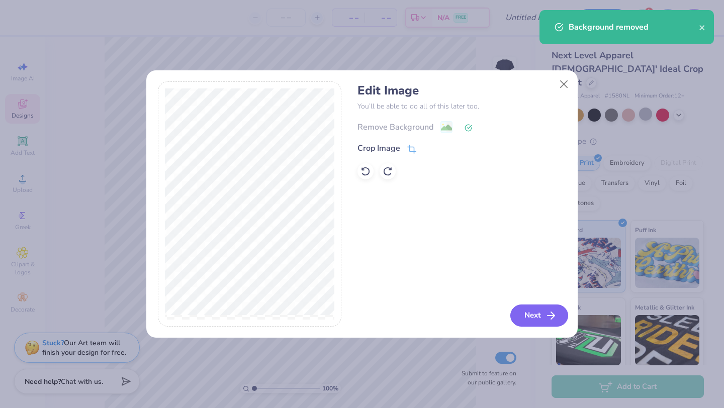
click at [545, 309] on button "Next" at bounding box center [539, 316] width 58 height 22
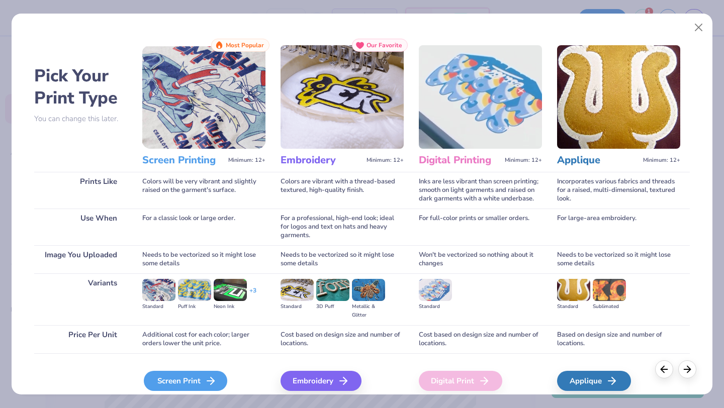
click at [190, 377] on div "Screen Print" at bounding box center [185, 381] width 83 height 20
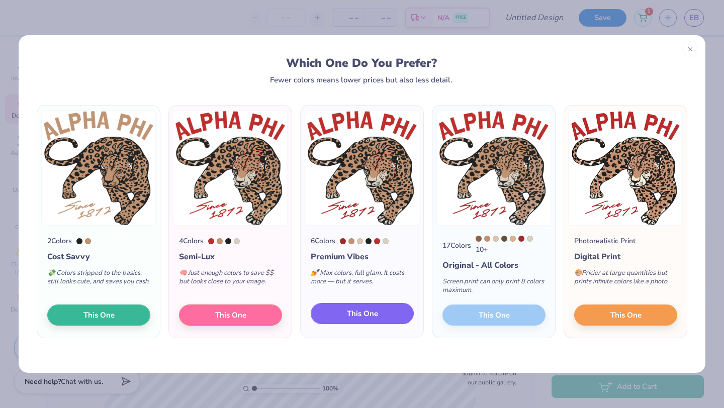
click at [320, 319] on button "This One" at bounding box center [362, 313] width 103 height 21
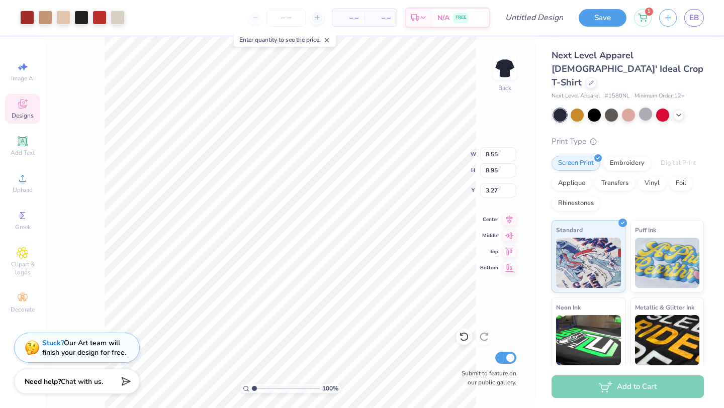
type input "8.55"
type input "8.95"
type input "3.00"
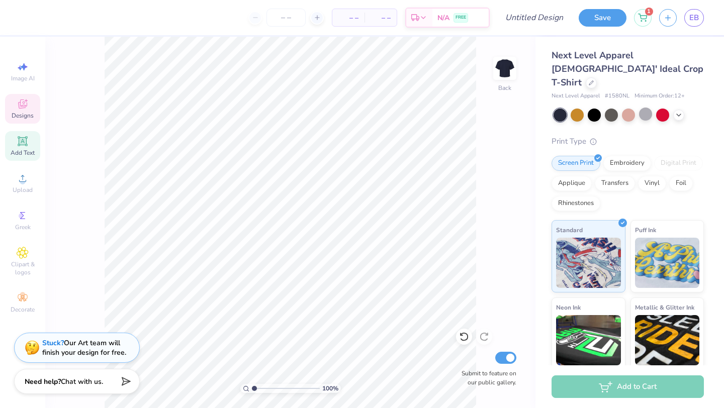
click at [19, 151] on span "Add Text" at bounding box center [23, 153] width 24 height 8
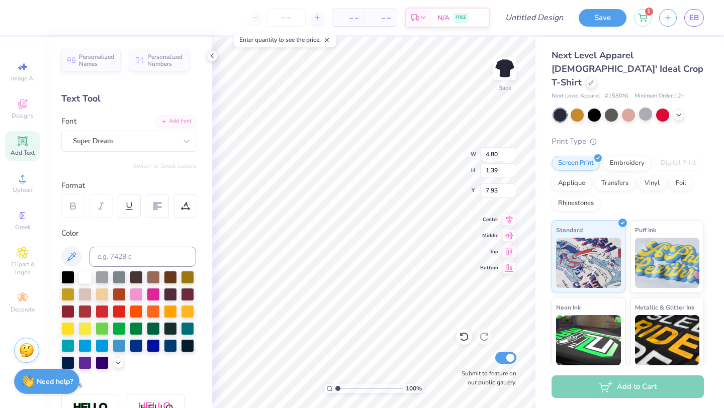
type textarea "TEXT"
type textarea "Alpha Phi"
click at [136, 141] on div "Super Dream" at bounding box center [125, 141] width 106 height 16
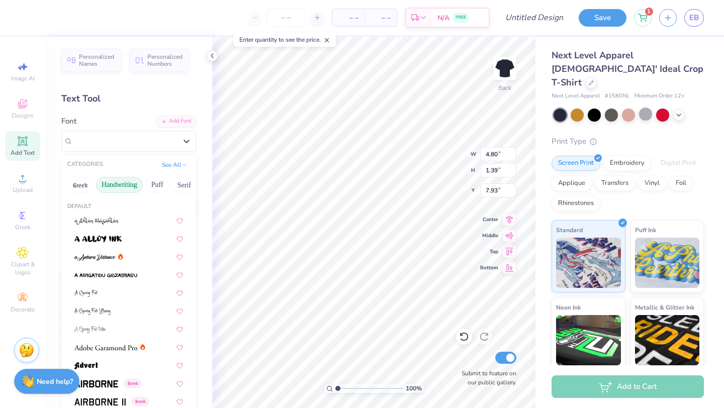
click at [135, 178] on button "Handwriting" at bounding box center [119, 185] width 47 height 16
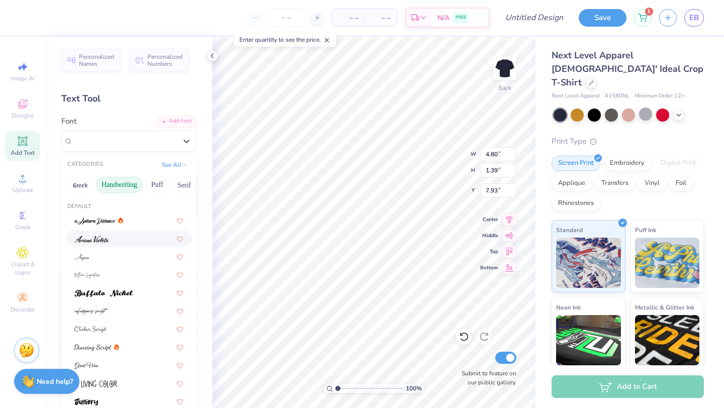
click at [136, 240] on div at bounding box center [128, 238] width 109 height 11
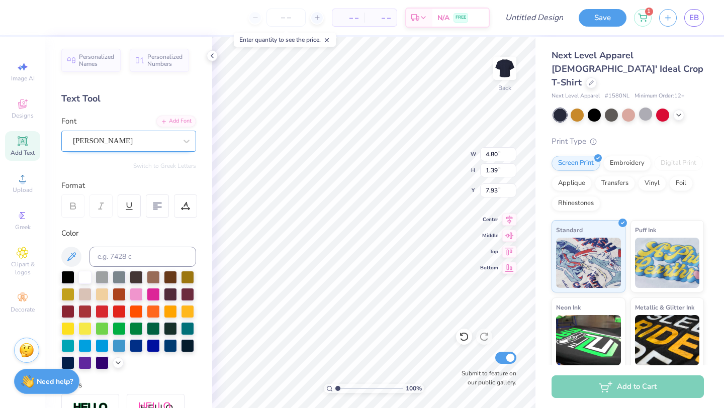
click at [126, 140] on div "Ariana Violeta" at bounding box center [125, 141] width 106 height 16
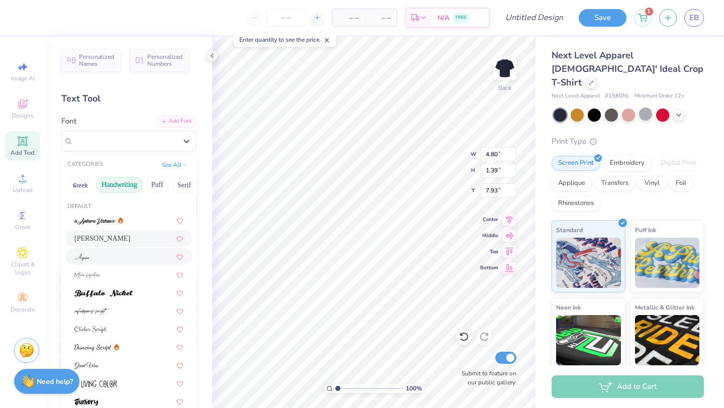
click at [134, 254] on div at bounding box center [128, 256] width 109 height 11
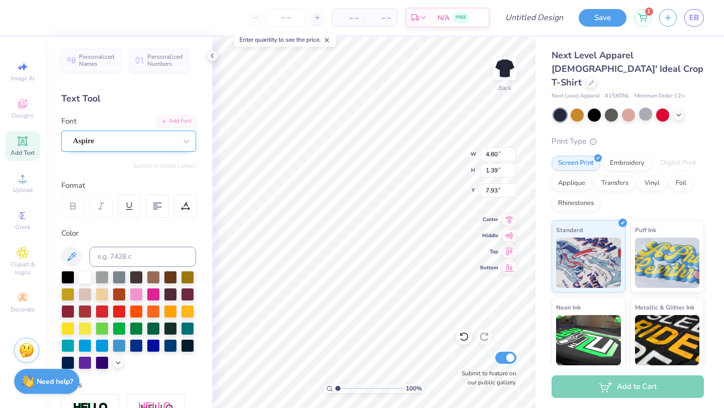
click at [93, 139] on div "Aspire" at bounding box center [125, 141] width 106 height 16
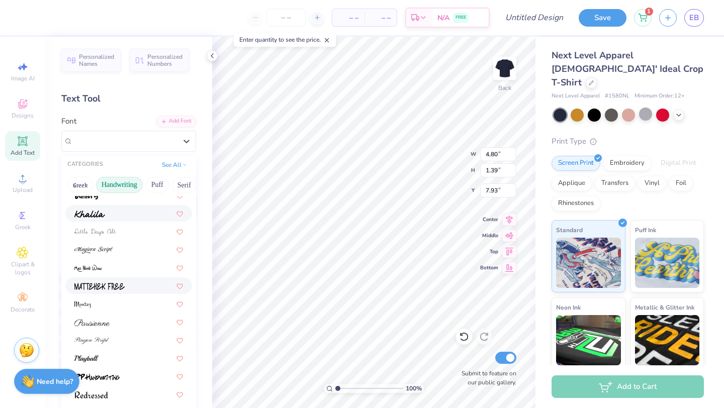
scroll to position [228, 0]
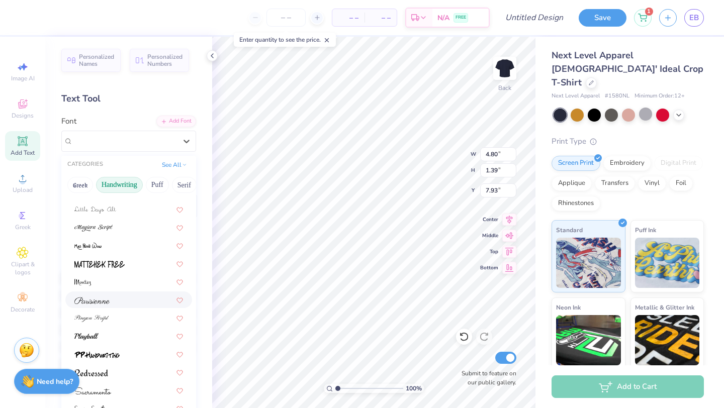
click at [134, 301] on div at bounding box center [128, 299] width 109 height 11
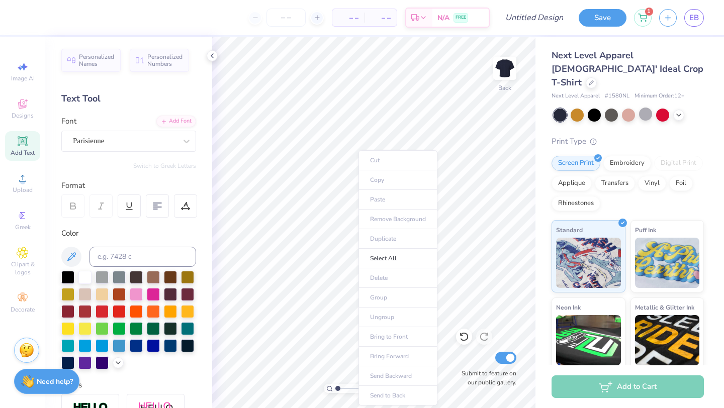
click at [380, 202] on ul "Cut Copy Paste Remove Background Duplicate Select All Delete Group Ungroup Brin…" at bounding box center [397, 277] width 79 height 255
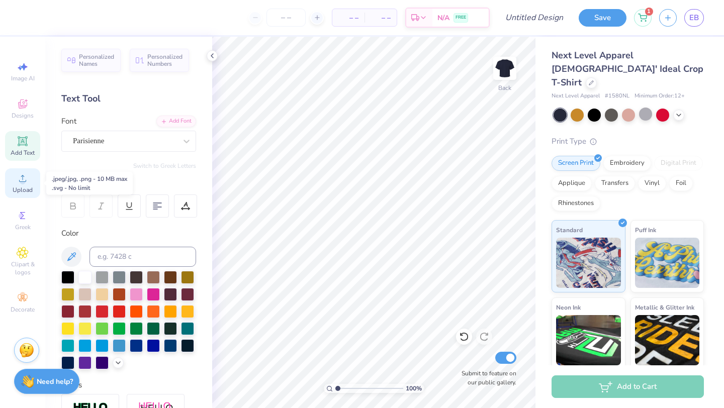
click at [22, 196] on div "Upload" at bounding box center [22, 183] width 35 height 30
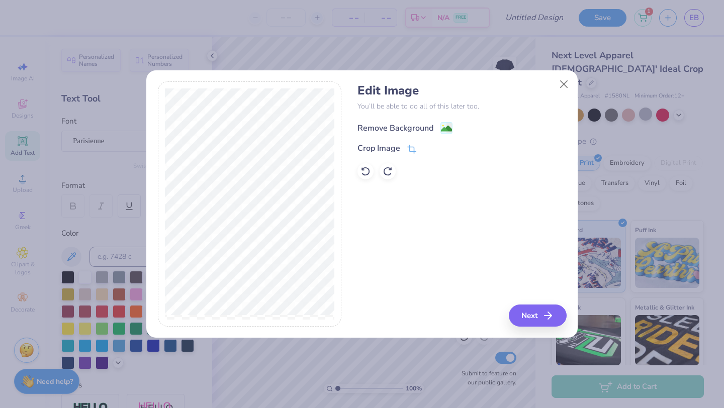
click at [410, 129] on div "Remove Background" at bounding box center [395, 128] width 76 height 12
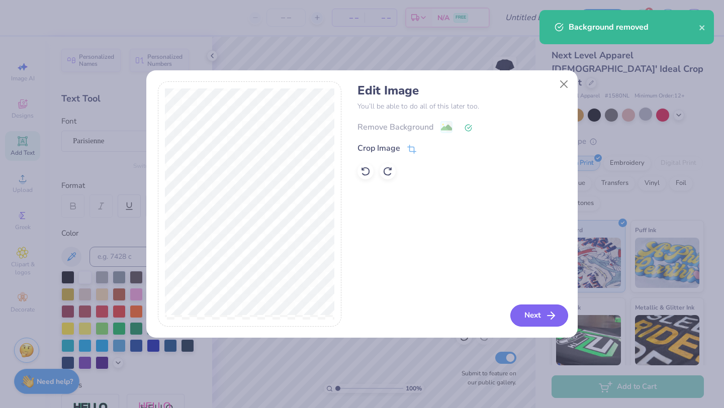
click at [532, 310] on button "Next" at bounding box center [539, 316] width 58 height 22
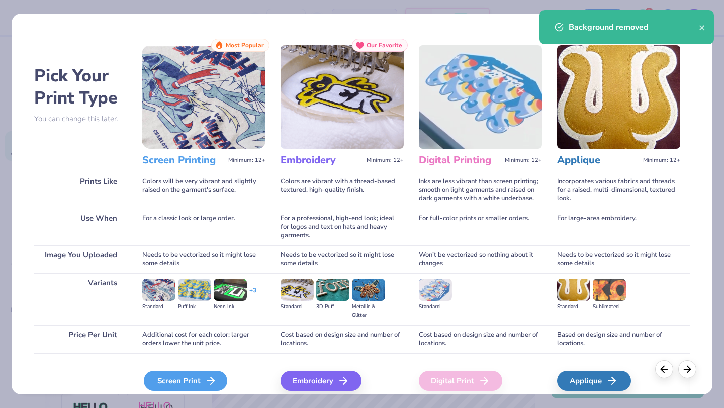
click at [192, 382] on div "Screen Print" at bounding box center [185, 381] width 83 height 20
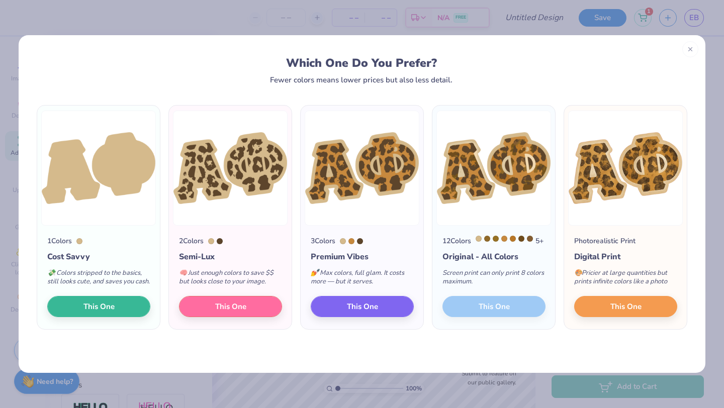
click at [494, 312] on div "12 Colors 5 + Original - All Colors Screen print can only print 8 colors maximu…" at bounding box center [493, 278] width 123 height 104
click at [497, 319] on div "12 Colors 5 + Original - All Colors Screen print can only print 8 colors maximu…" at bounding box center [493, 278] width 123 height 104
click at [456, 316] on div "12 Colors 5 + Original - All Colors Screen print can only print 8 colors maximu…" at bounding box center [493, 278] width 123 height 104
click at [393, 316] on button "This One" at bounding box center [362, 304] width 103 height 21
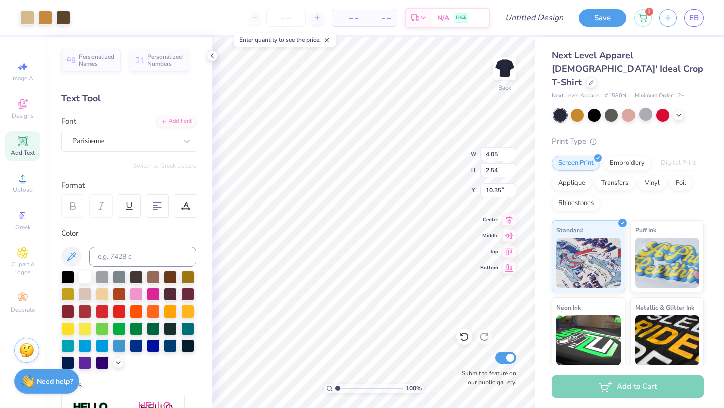
type input "4.05"
type input "2.54"
type input "3.93"
type input "4.89"
type input "3.07"
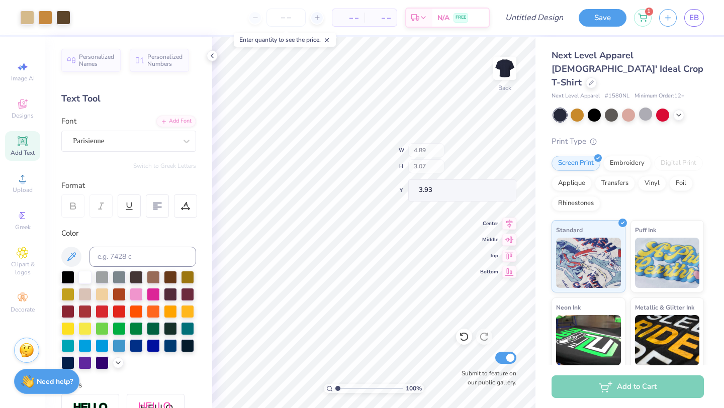
type input "4.76"
type input "3.39"
type input "3.81"
type input "4.03"
click at [211, 57] on icon at bounding box center [212, 56] width 8 height 8
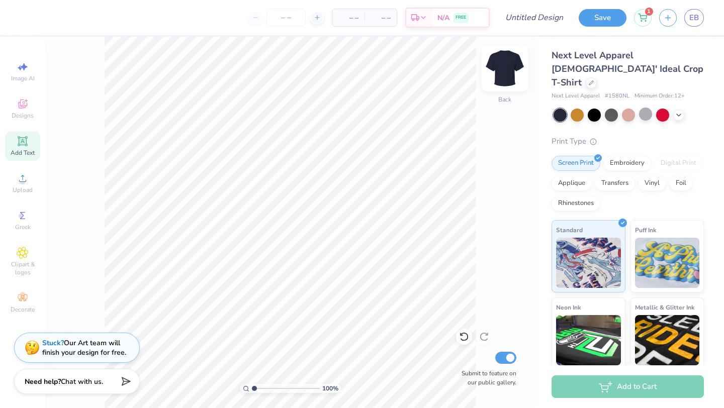
click at [509, 66] on img at bounding box center [504, 68] width 40 height 40
click at [502, 72] on img at bounding box center [504, 68] width 40 height 40
drag, startPoint x: 501, startPoint y: 72, endPoint x: 371, endPoint y: 4, distance: 146.8
click at [24, 106] on icon at bounding box center [22, 103] width 9 height 9
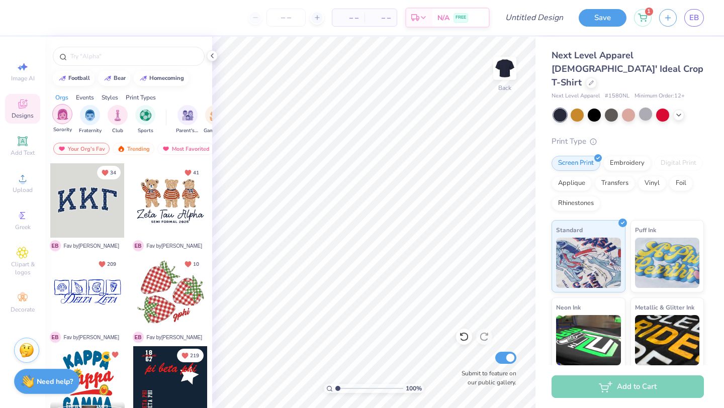
click at [71, 115] on div "filter for Sorority" at bounding box center [62, 114] width 20 height 20
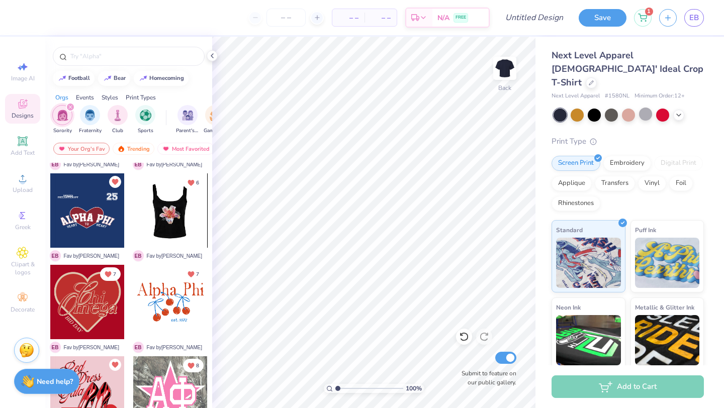
scroll to position [449, 0]
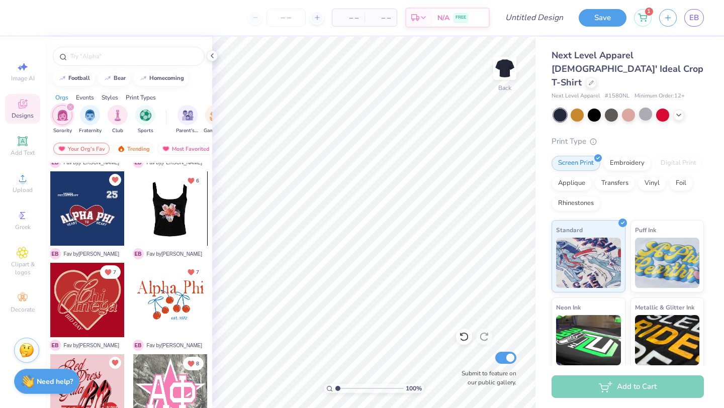
click at [99, 150] on div "Your Org's Fav" at bounding box center [81, 149] width 56 height 12
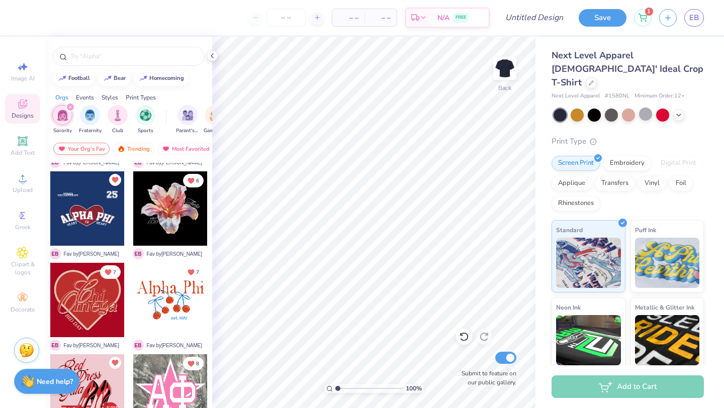
click at [99, 150] on div "Your Org's Fav" at bounding box center [81, 149] width 56 height 12
click at [121, 150] on img at bounding box center [121, 148] width 8 height 7
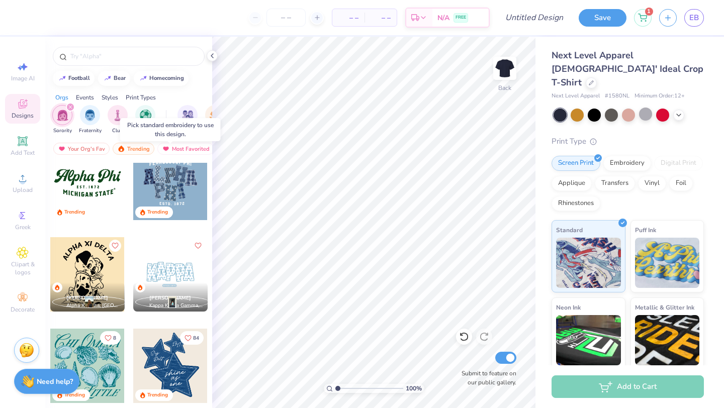
scroll to position [747, 0]
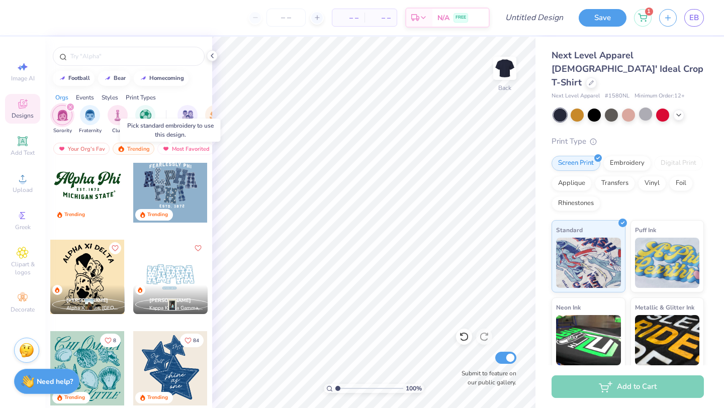
click at [173, 173] on div at bounding box center [170, 185] width 74 height 74
click at [133, 182] on div at bounding box center [95, 185] width 74 height 74
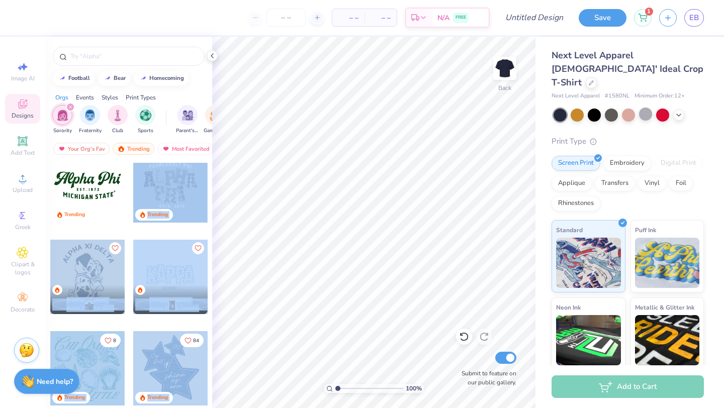
click at [318, 213] on div "– – Per Item – – Total Est. Delivery N/A FREE Design Title Save 1 EB Image AI D…" at bounding box center [362, 204] width 724 height 408
click at [186, 202] on div at bounding box center [170, 185] width 74 height 74
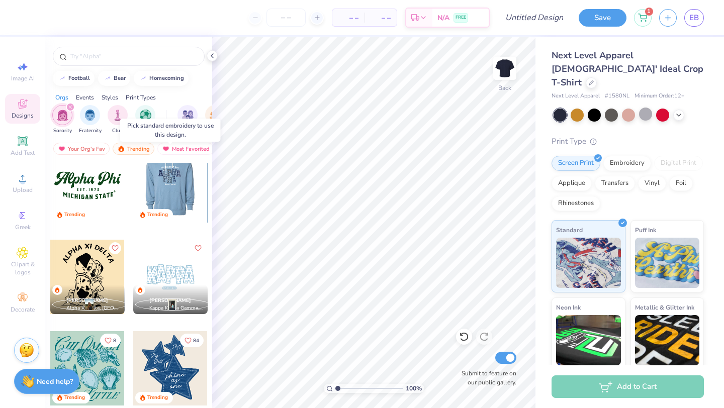
click at [173, 189] on div at bounding box center [170, 185] width 74 height 74
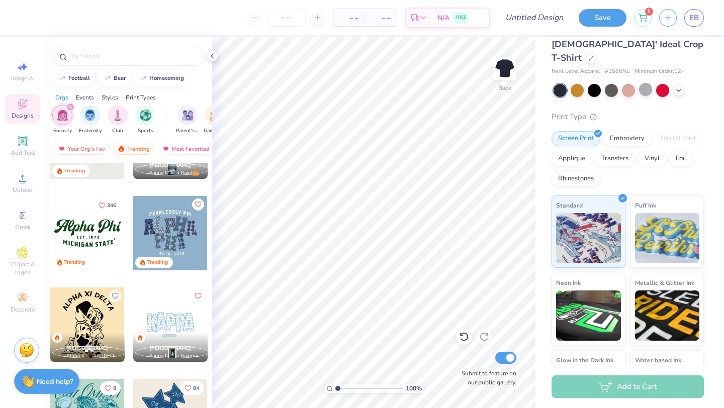
scroll to position [68, 0]
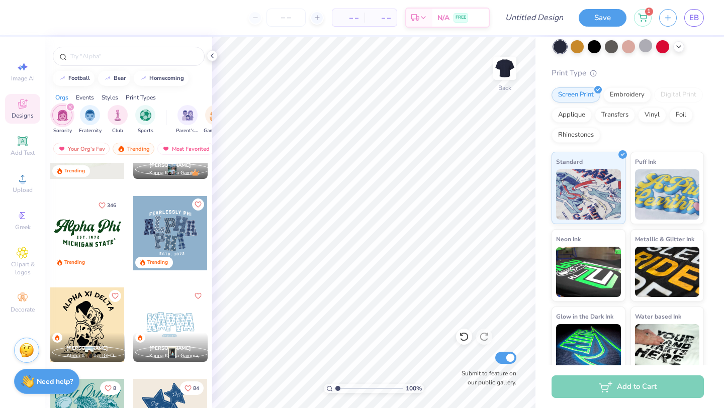
click at [636, 87] on div "Embroidery" at bounding box center [627, 94] width 48 height 15
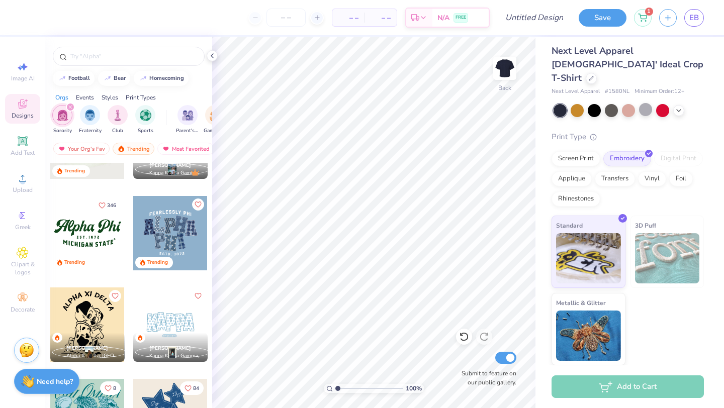
scroll to position [0, 0]
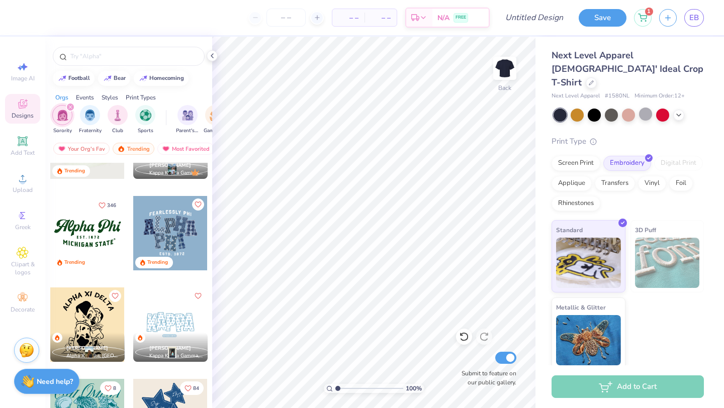
click at [178, 234] on div at bounding box center [170, 233] width 74 height 74
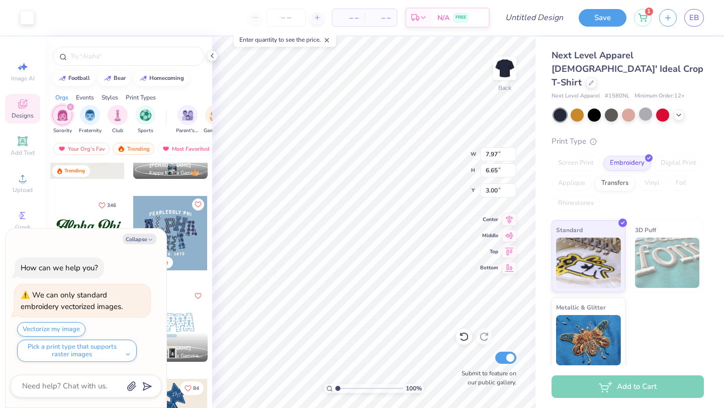
type textarea "x"
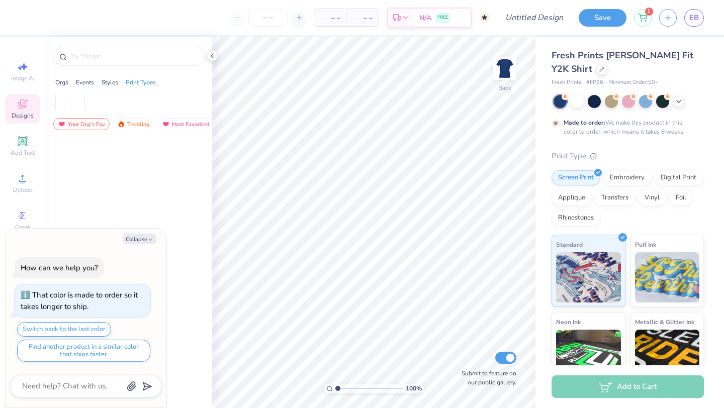
type textarea "x"
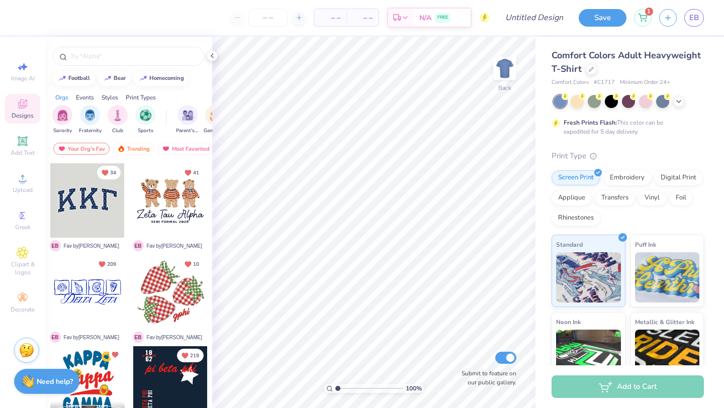
click at [484, 19] on circle at bounding box center [484, 18] width 10 height 10
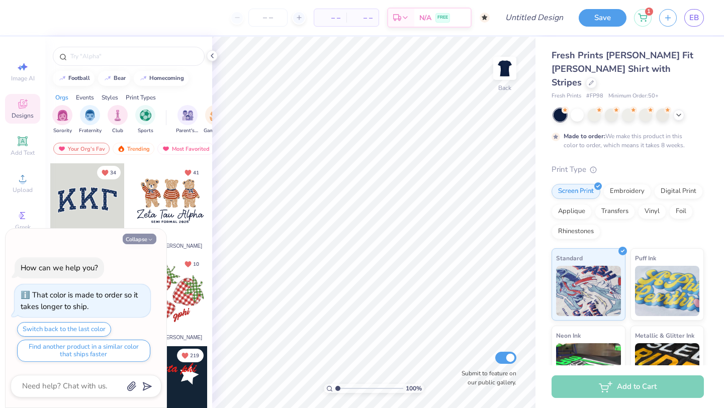
click at [146, 238] on button "Collapse" at bounding box center [140, 239] width 34 height 11
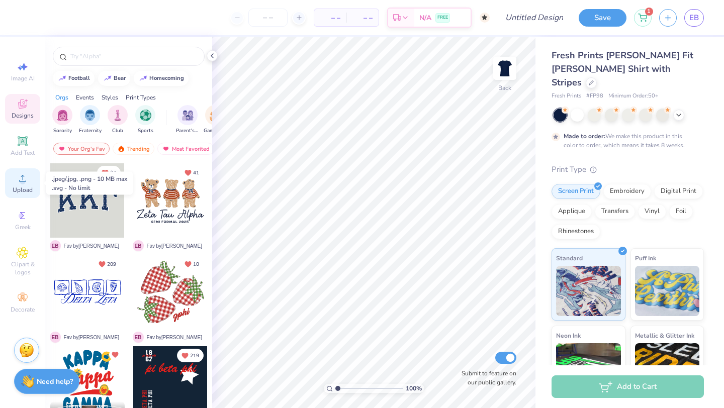
click at [27, 188] on span "Upload" at bounding box center [23, 190] width 20 height 8
click at [681, 109] on div at bounding box center [628, 115] width 150 height 13
click at [678, 110] on icon at bounding box center [678, 114] width 8 height 8
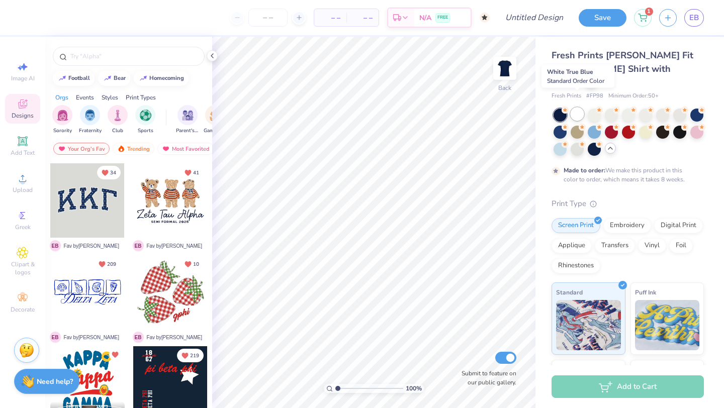
click at [577, 108] on div at bounding box center [576, 114] width 13 height 13
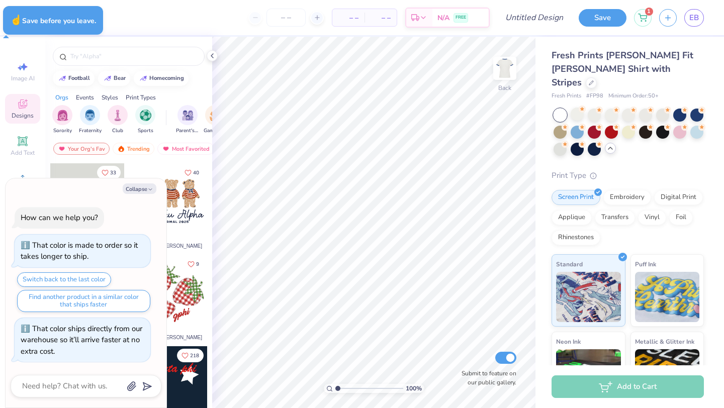
type textarea "x"
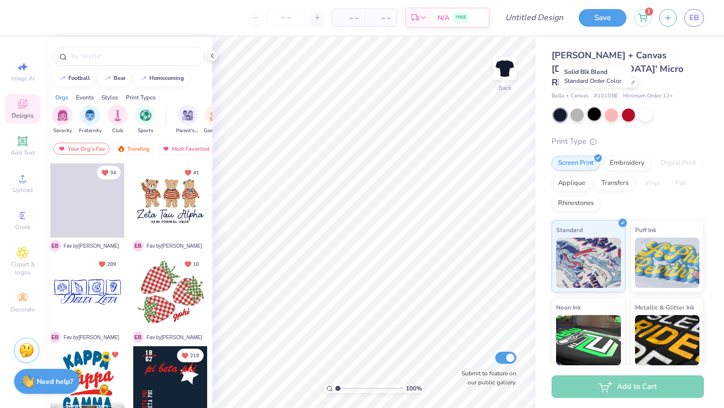
click at [593, 108] on div at bounding box center [593, 114] width 13 height 13
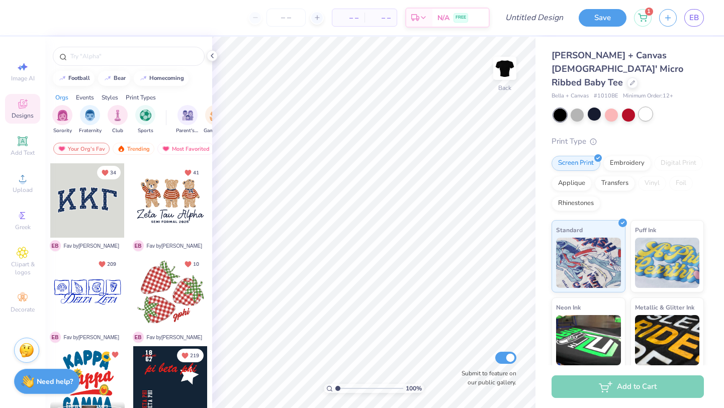
click at [647, 108] on div at bounding box center [645, 114] width 13 height 13
click at [604, 108] on div at bounding box center [610, 114] width 13 height 13
click at [27, 187] on span "Upload" at bounding box center [23, 190] width 20 height 8
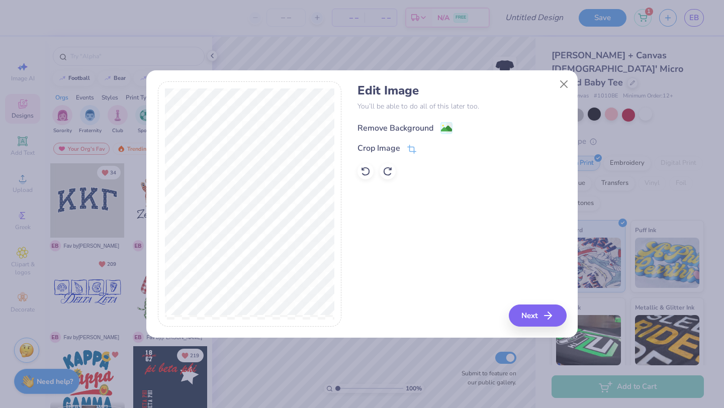
click at [415, 129] on div "Remove Background" at bounding box center [395, 128] width 76 height 12
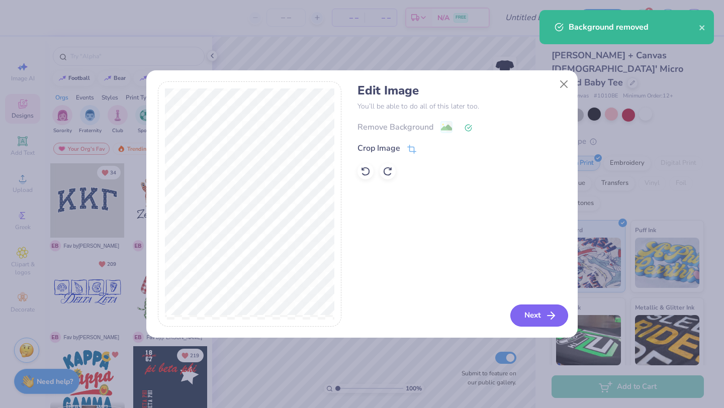
click at [535, 316] on button "Next" at bounding box center [539, 316] width 58 height 22
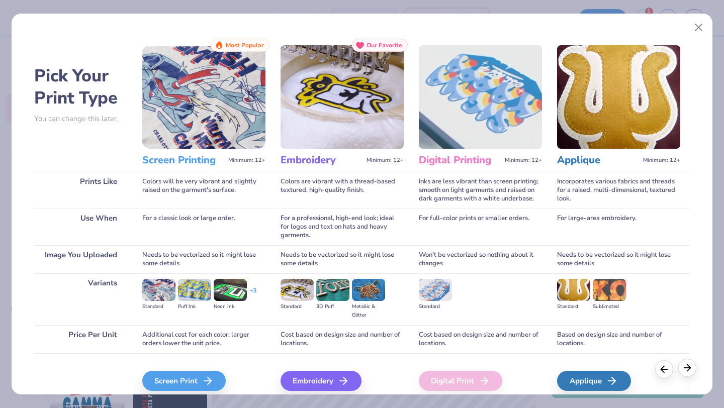
click at [687, 373] on div at bounding box center [687, 368] width 18 height 18
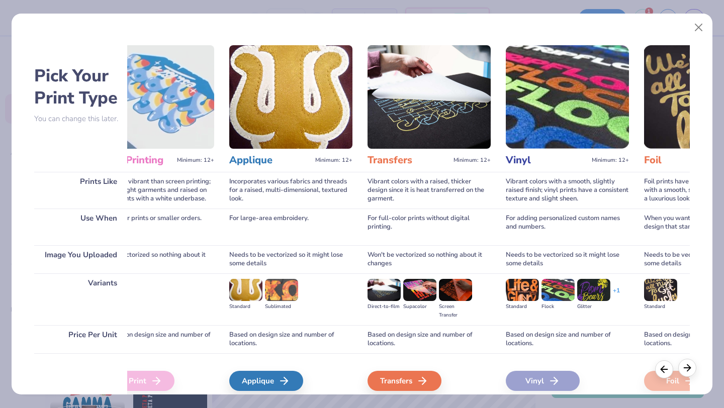
click at [687, 373] on div at bounding box center [687, 368] width 18 height 18
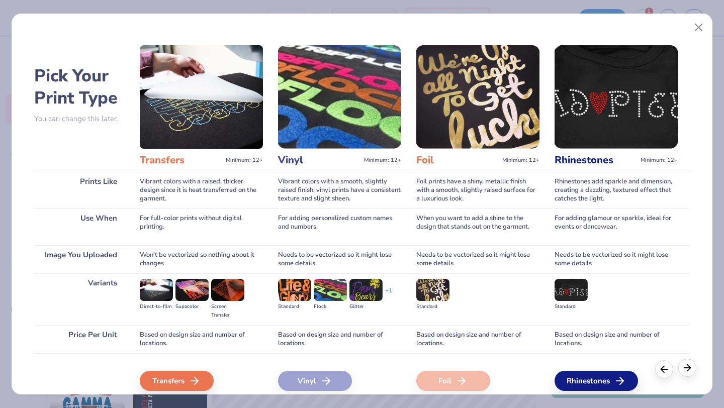
scroll to position [0, 558]
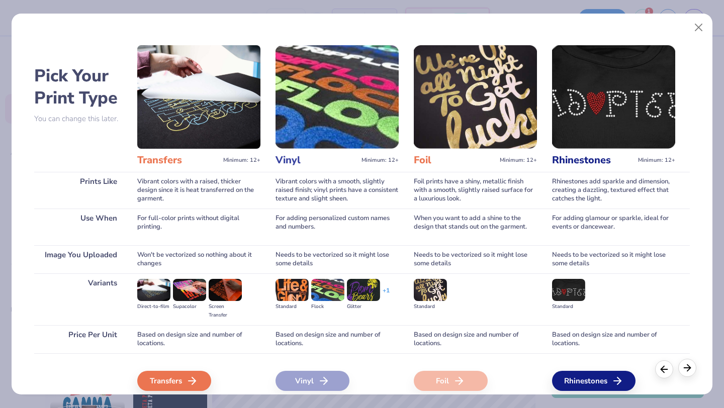
click at [687, 373] on div at bounding box center [687, 368] width 18 height 18
click at [661, 369] on icon at bounding box center [663, 367] width 11 height 11
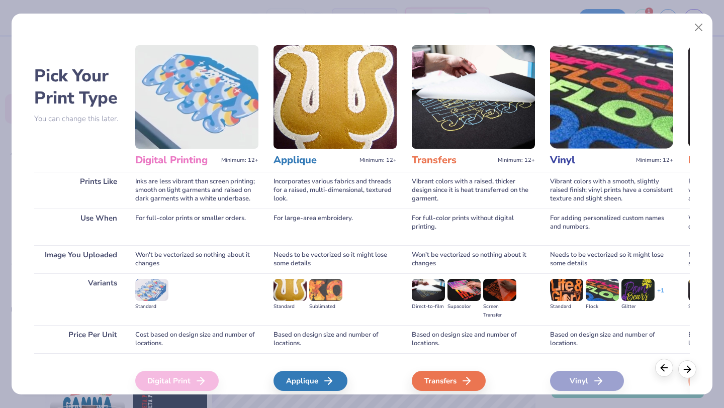
click at [661, 369] on icon at bounding box center [663, 367] width 11 height 11
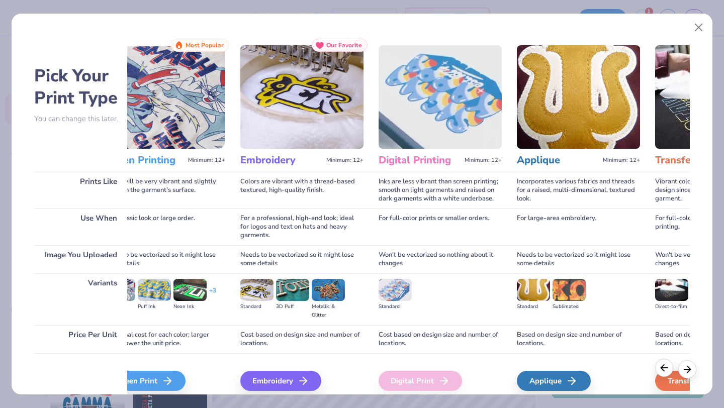
scroll to position [0, 0]
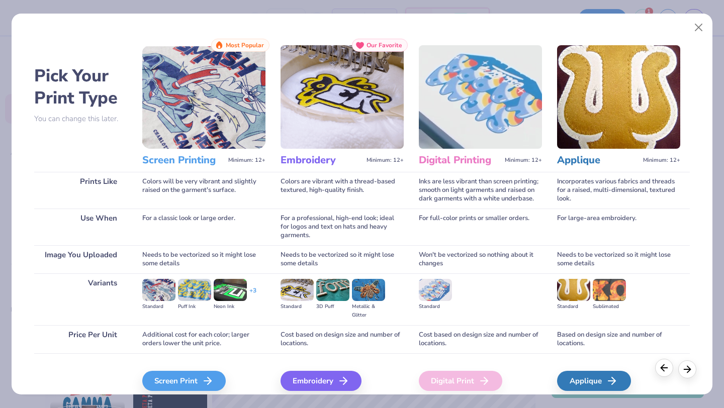
click at [661, 369] on icon at bounding box center [663, 367] width 11 height 11
click at [174, 377] on div "Screen Print" at bounding box center [185, 381] width 83 height 20
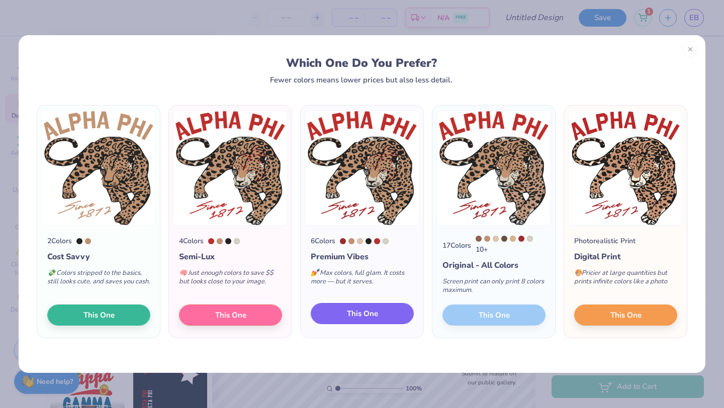
click at [366, 318] on span "This One" at bounding box center [362, 314] width 31 height 12
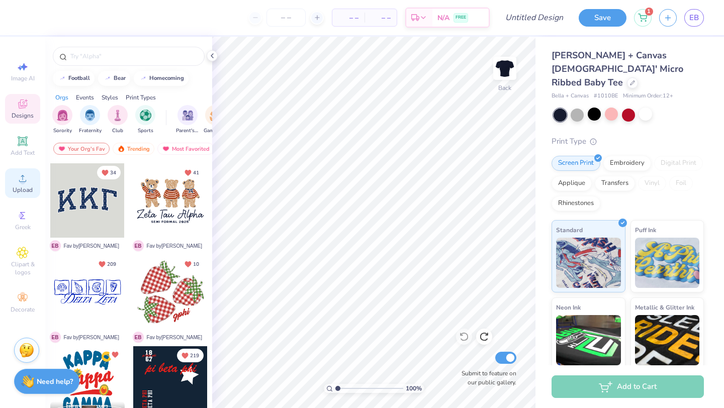
click at [30, 178] on div "Upload" at bounding box center [22, 183] width 35 height 30
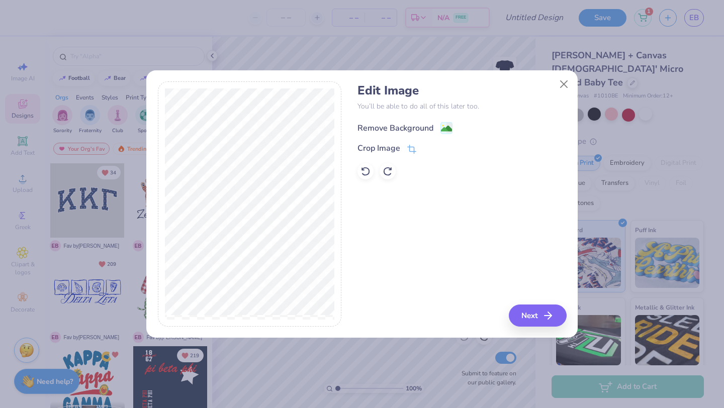
click at [413, 129] on div "Remove Background" at bounding box center [395, 128] width 76 height 12
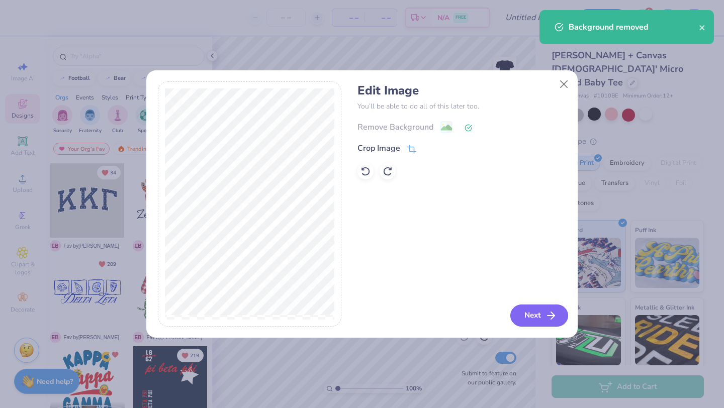
click at [541, 305] on button "Next" at bounding box center [539, 316] width 58 height 22
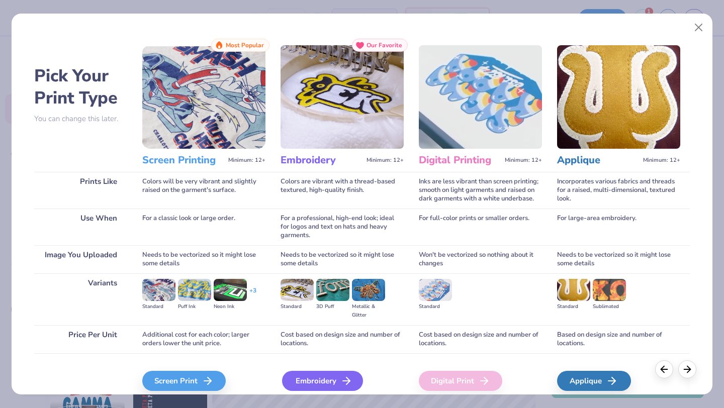
click at [297, 376] on div "Embroidery" at bounding box center [322, 381] width 81 height 20
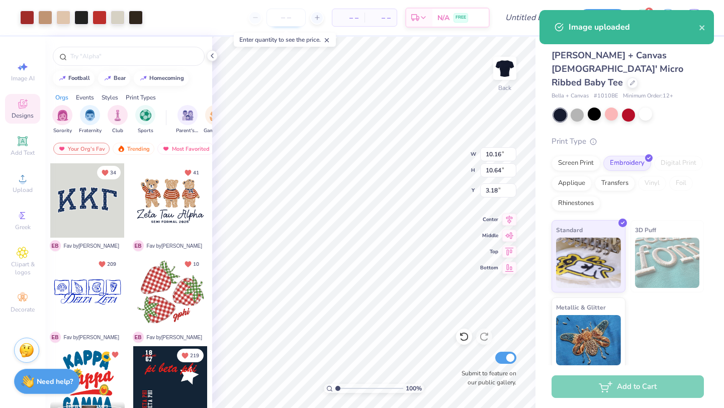
click at [290, 18] on input "number" at bounding box center [285, 18] width 39 height 18
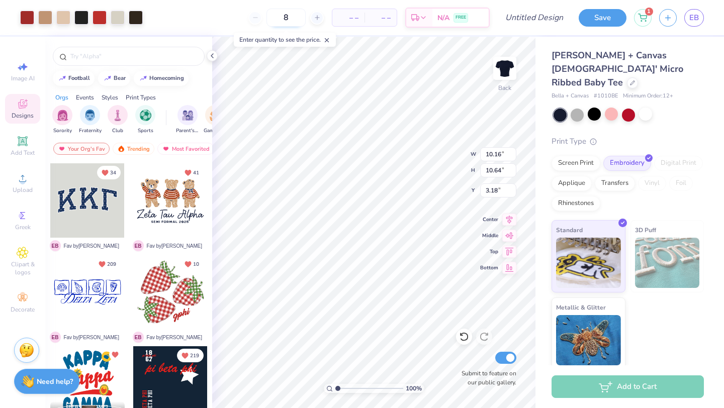
type input "85"
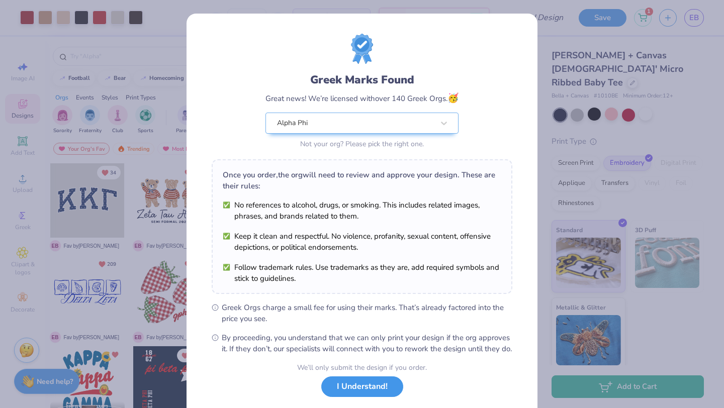
click at [353, 397] on button "I Understand!" at bounding box center [362, 386] width 82 height 21
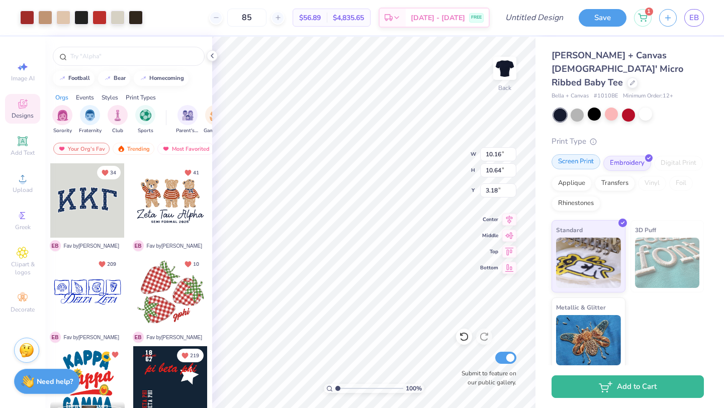
click at [579, 154] on div "Screen Print" at bounding box center [575, 161] width 49 height 15
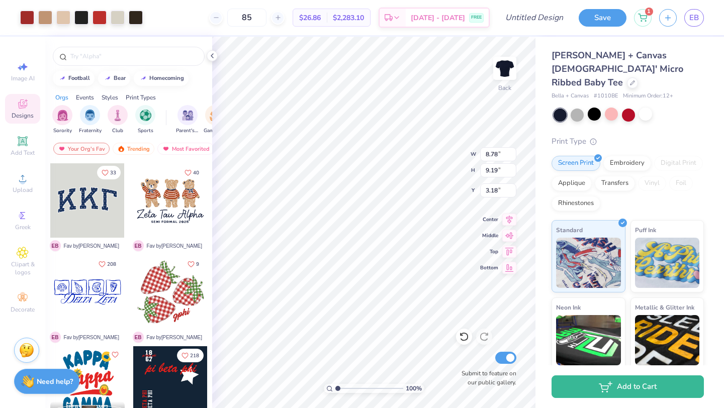
type input "8.78"
type input "9.19"
type input "2.26"
click at [213, 58] on icon at bounding box center [212, 56] width 8 height 8
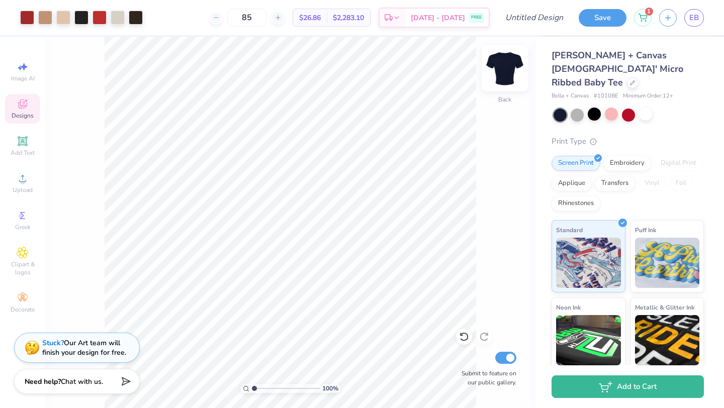
click at [499, 66] on img at bounding box center [504, 68] width 40 height 40
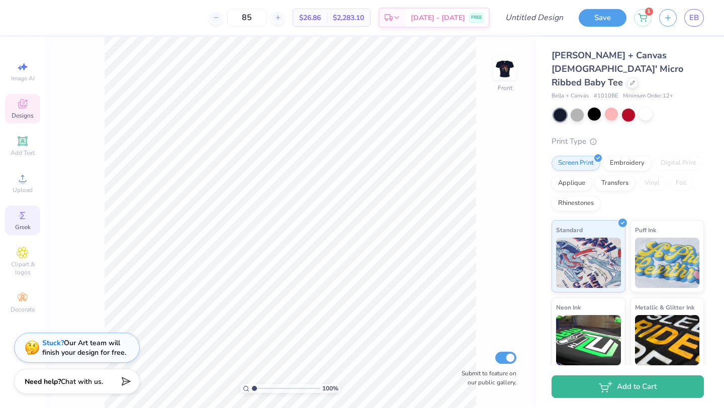
click at [23, 221] on icon at bounding box center [23, 216] width 12 height 12
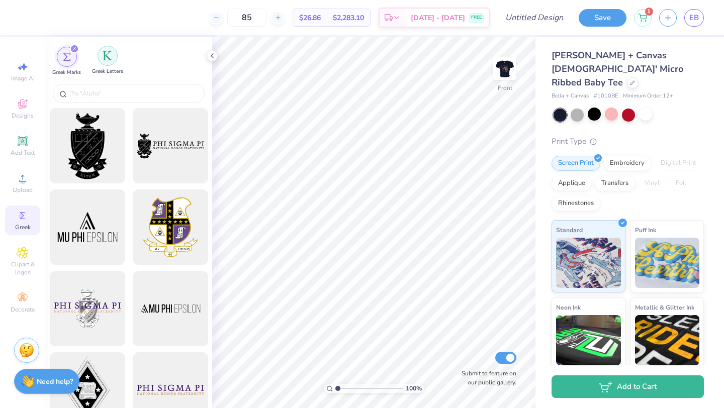
click at [108, 54] on img "filter for Greek Letters" at bounding box center [108, 56] width 10 height 10
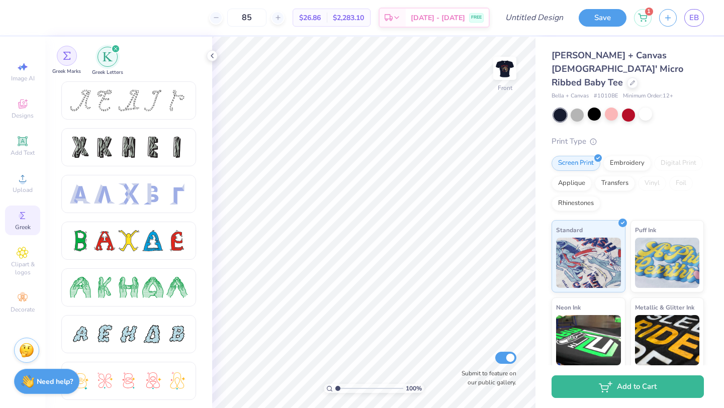
click at [69, 56] on img "filter for Greek Marks" at bounding box center [67, 56] width 8 height 8
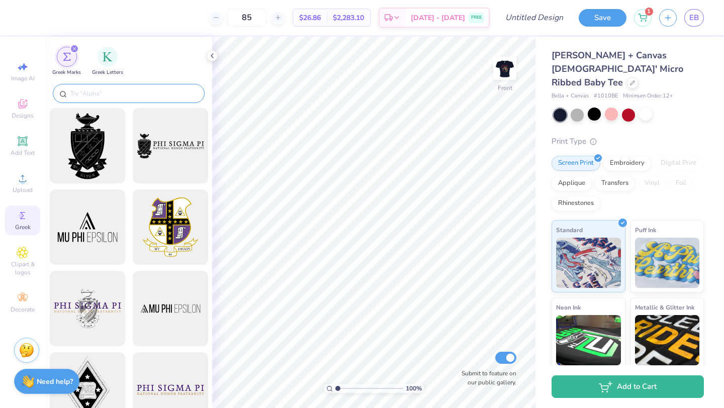
click at [117, 91] on input "text" at bounding box center [133, 93] width 129 height 10
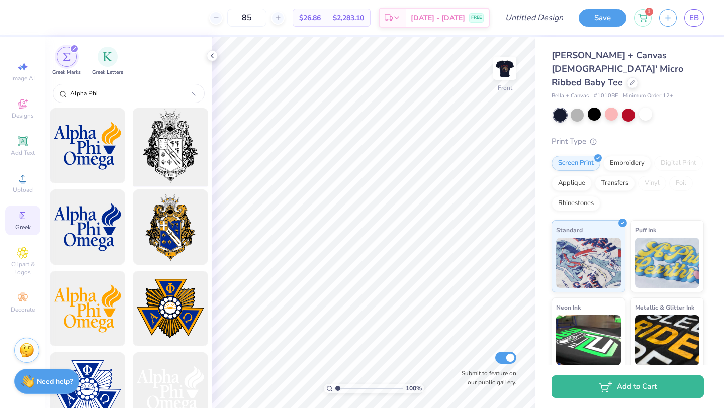
type input "Alpha Phi"
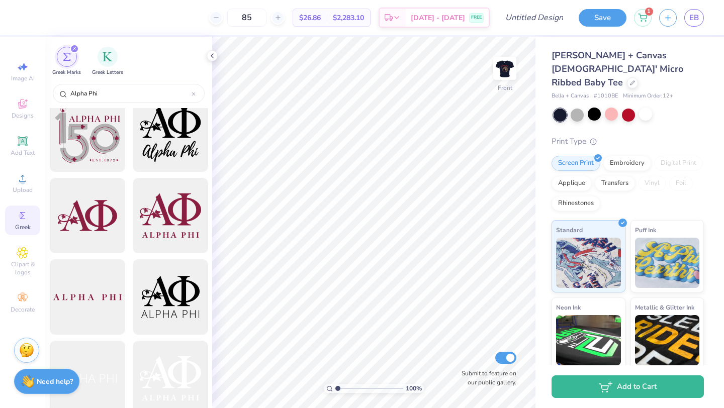
scroll to position [826, 0]
click at [102, 310] on div at bounding box center [87, 296] width 83 height 83
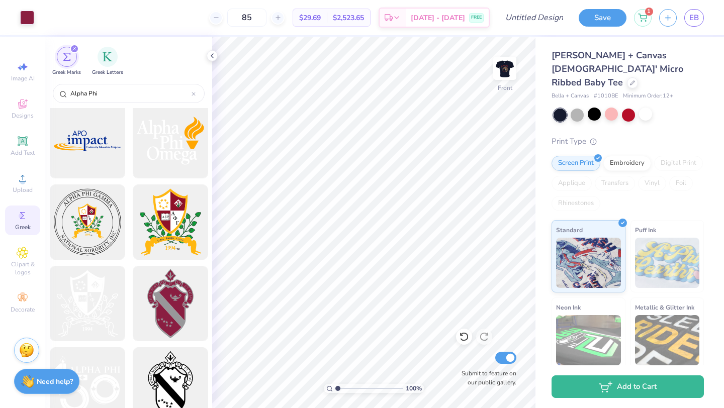
scroll to position [436, 0]
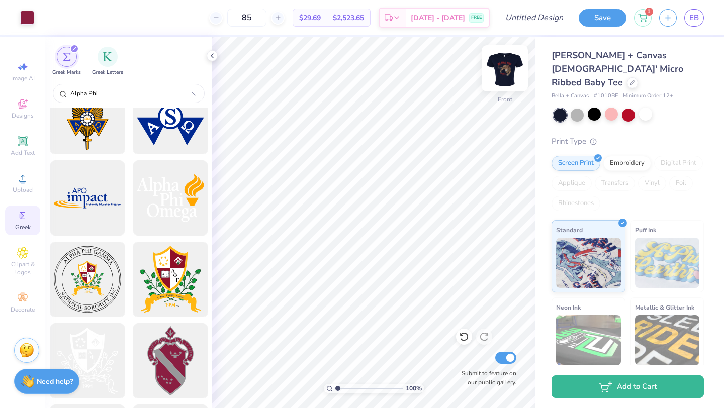
click at [497, 75] on img at bounding box center [504, 68] width 40 height 40
click at [497, 75] on img at bounding box center [504, 68] width 20 height 20
type input "1.35"
type input "1.60"
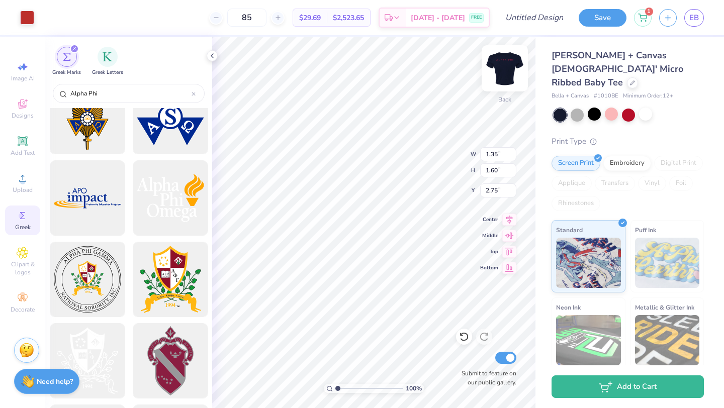
type input "2.75"
click at [509, 60] on img at bounding box center [504, 68] width 40 height 40
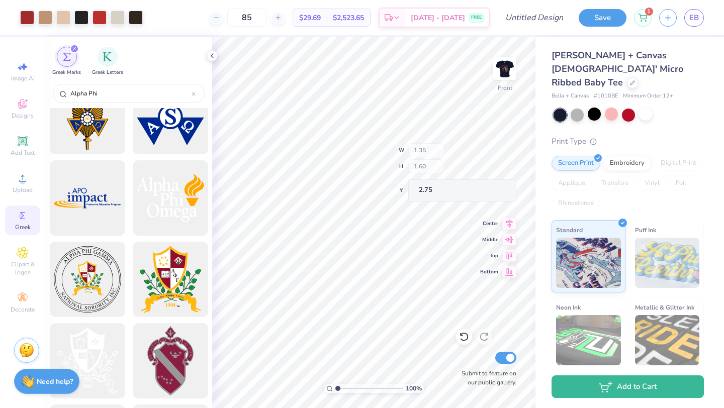
click at [501, 71] on img at bounding box center [504, 68] width 20 height 20
click at [501, 76] on img at bounding box center [504, 68] width 40 height 40
click at [502, 62] on img at bounding box center [504, 68] width 40 height 40
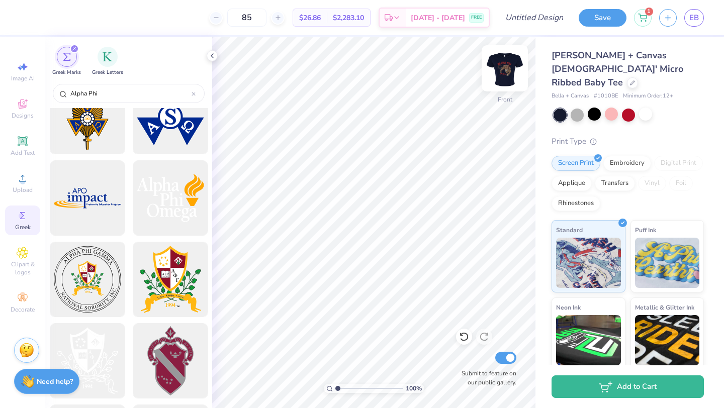
click at [512, 68] on img at bounding box center [504, 68] width 40 height 40
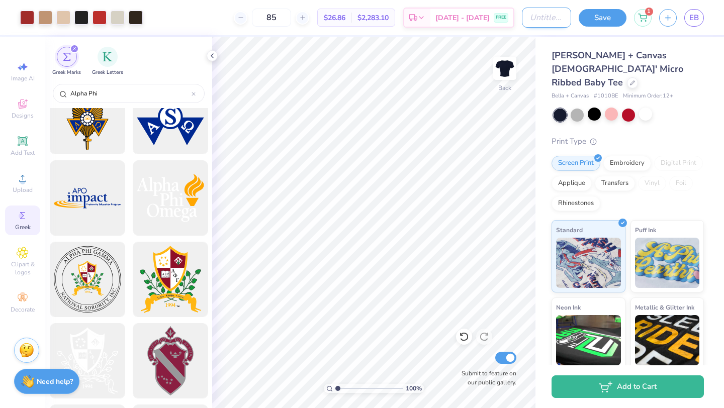
click at [539, 16] on input "Design Title" at bounding box center [546, 18] width 49 height 20
type input "C"
type input "L"
type input "Hoco"
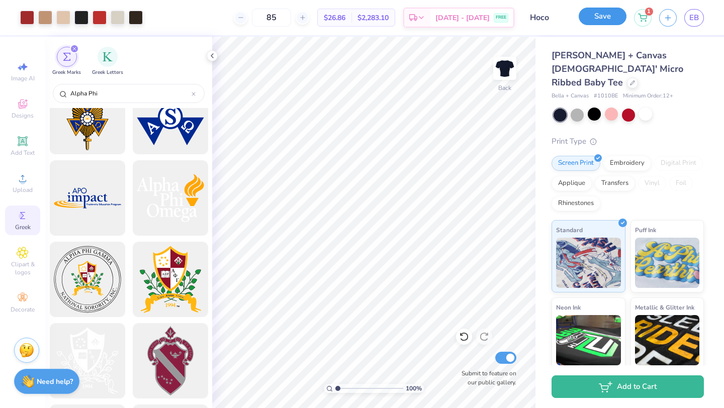
click at [613, 16] on button "Save" at bounding box center [602, 17] width 48 height 18
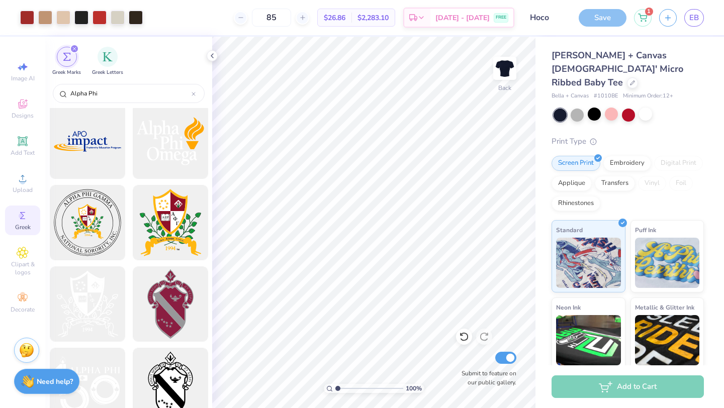
scroll to position [504, 0]
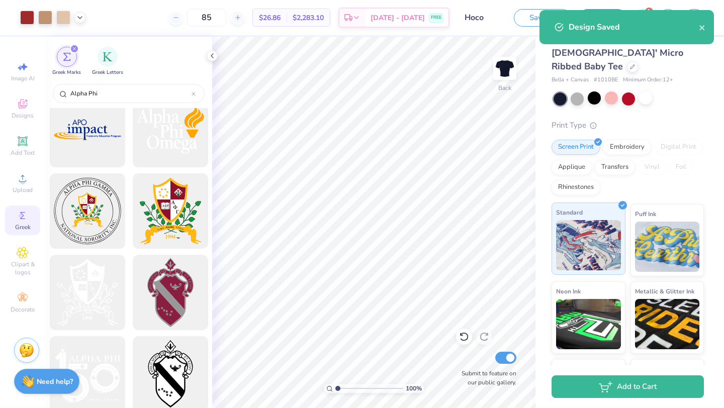
scroll to position [39, 0]
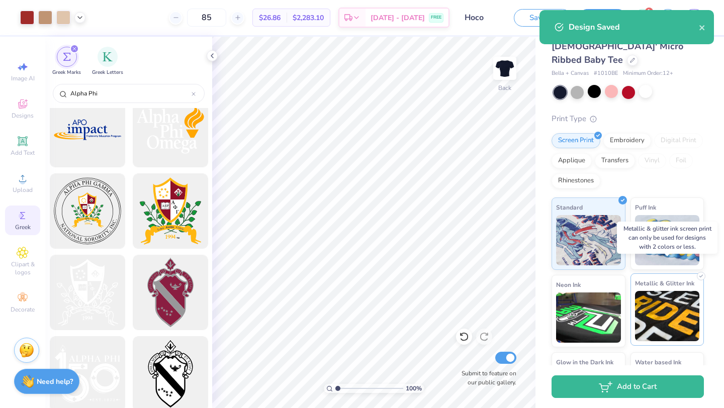
click at [652, 276] on div "Metallic & Glitter Ink" at bounding box center [667, 309] width 74 height 72
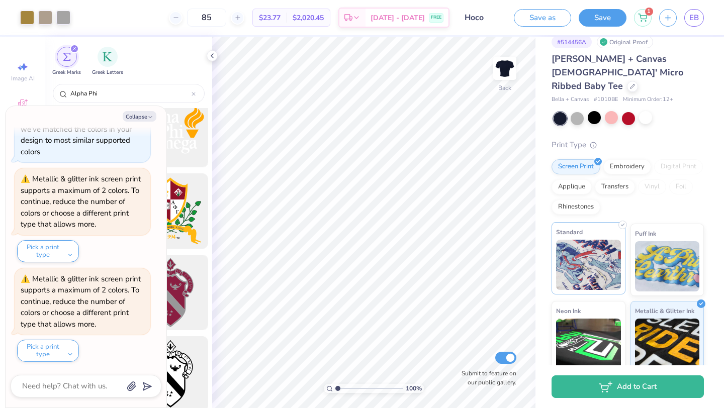
scroll to position [0, 0]
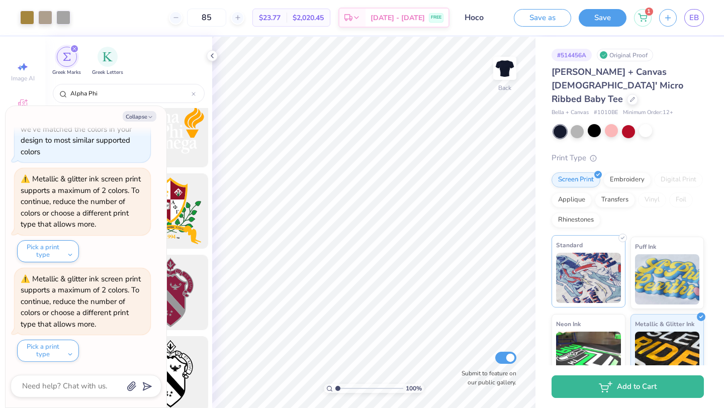
click at [592, 253] on img at bounding box center [588, 278] width 65 height 50
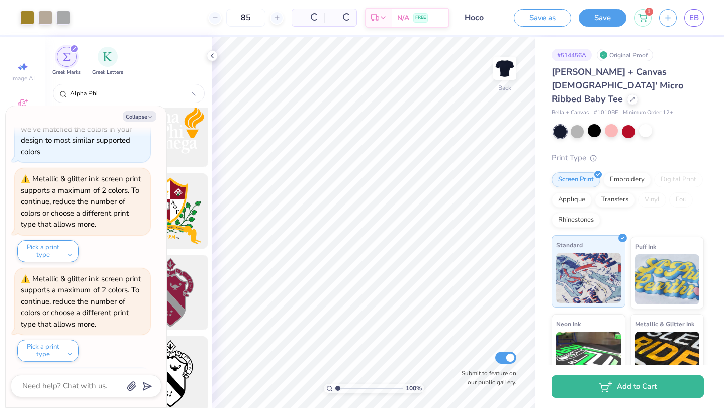
scroll to position [128, 0]
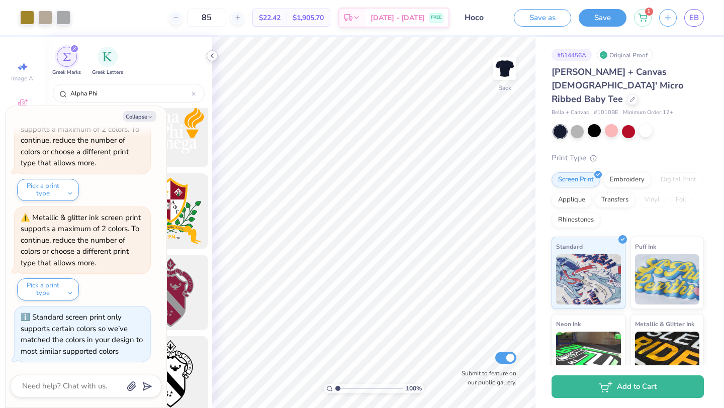
click at [214, 53] on icon at bounding box center [212, 56] width 8 height 8
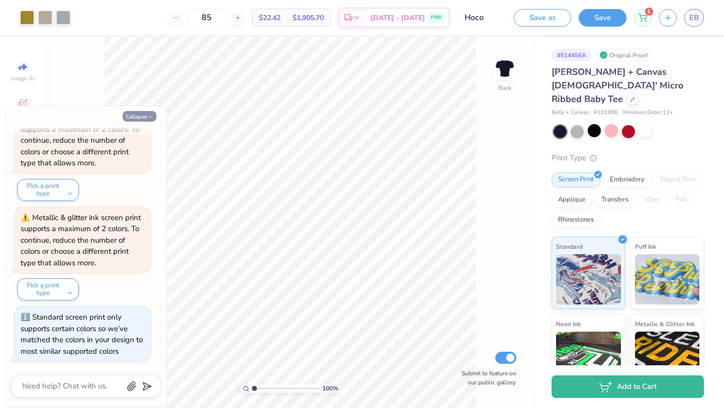
click at [128, 116] on button "Collapse" at bounding box center [140, 116] width 34 height 11
type textarea "x"
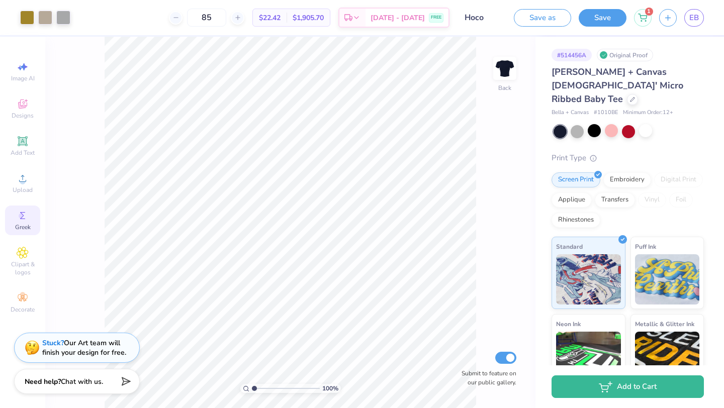
click at [490, 301] on div "100 % Back Submit to feature on our public gallery." at bounding box center [290, 222] width 490 height 371
click at [459, 335] on icon at bounding box center [464, 337] width 10 height 10
type input "4.38"
click at [693, 21] on span "EB" at bounding box center [694, 18] width 10 height 12
